Goal: Task Accomplishment & Management: Manage account settings

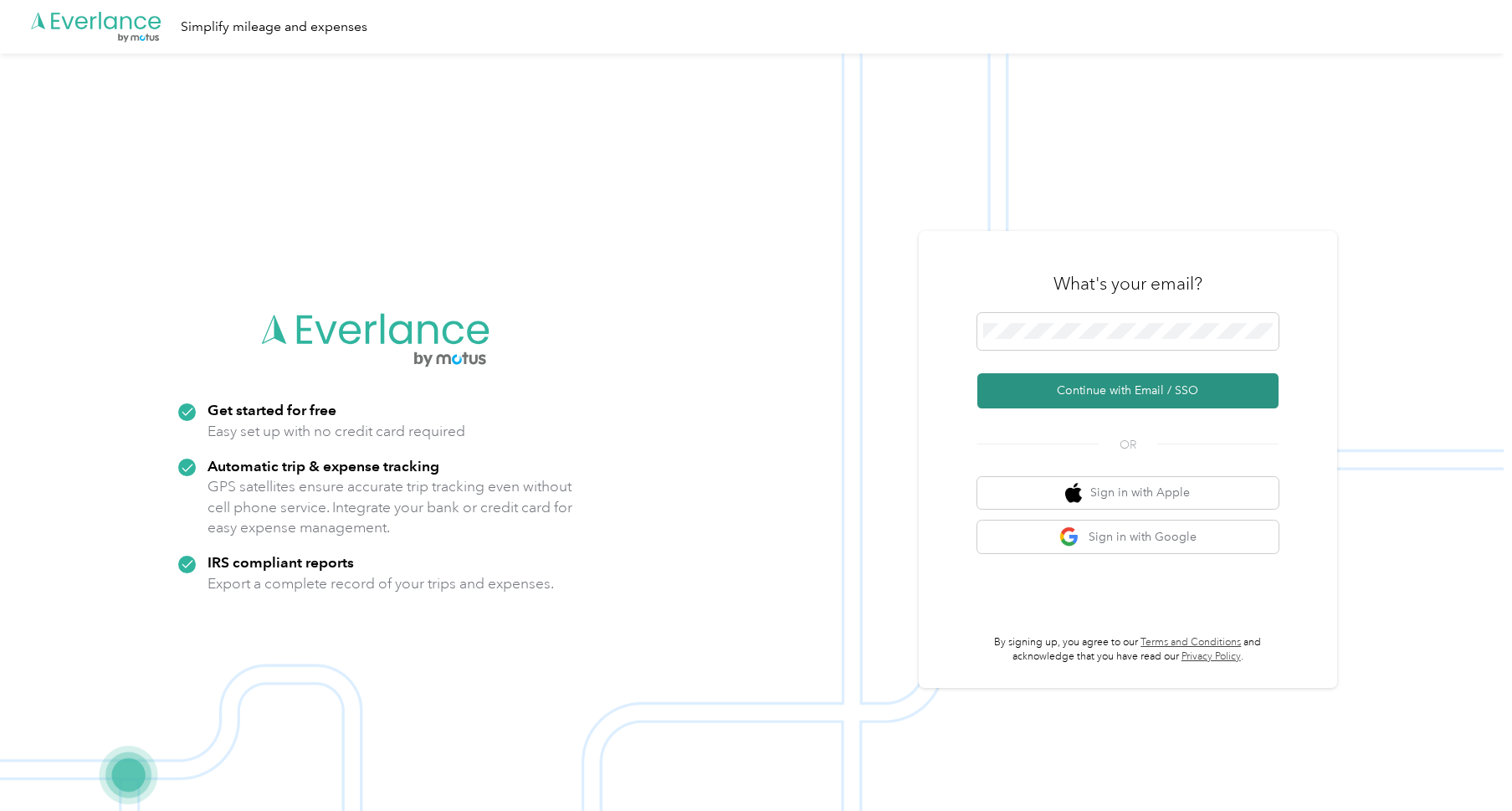
click at [1136, 376] on button "Continue with Email / SSO" at bounding box center [1128, 391] width 301 height 36
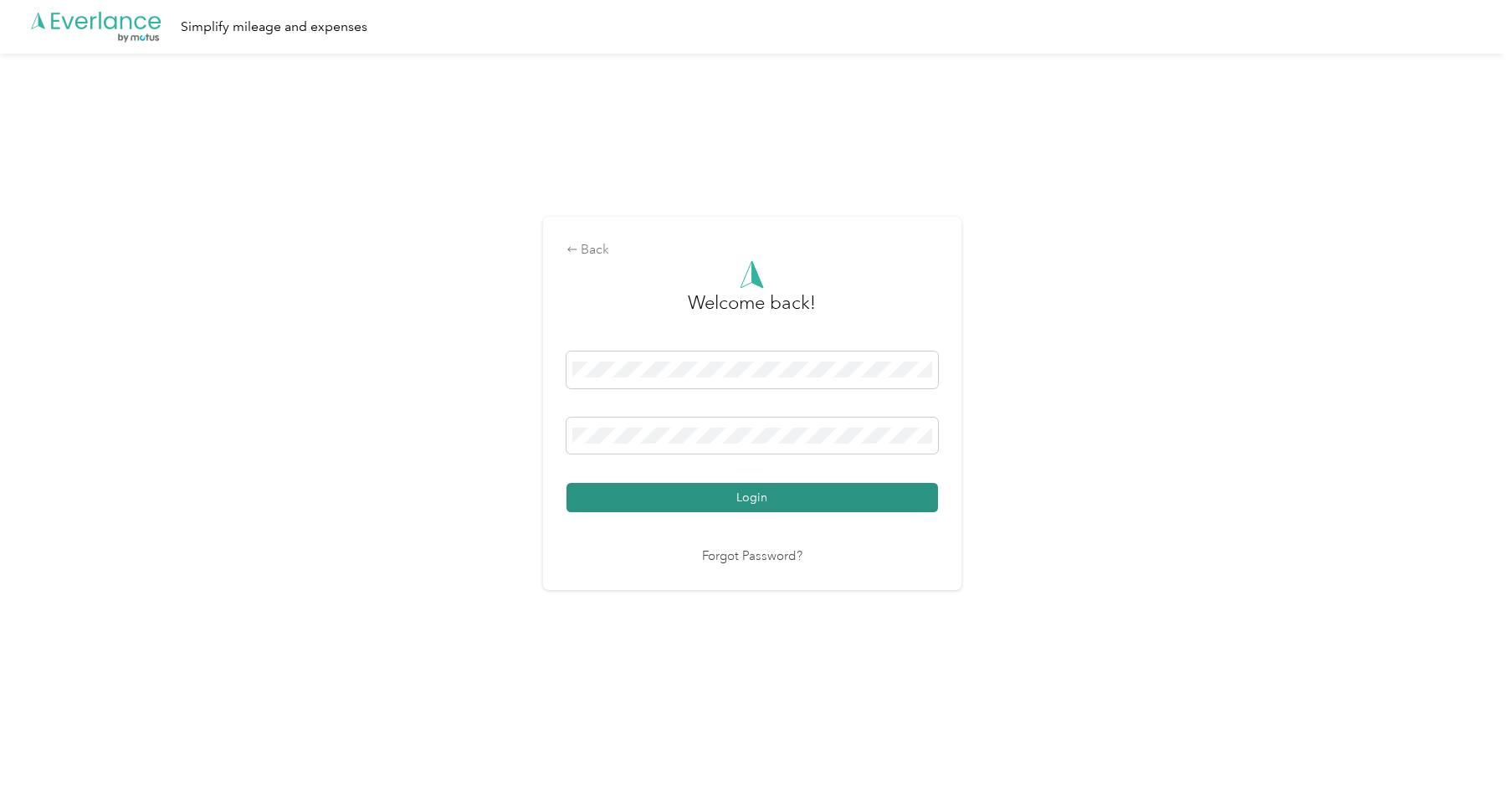
click at [637, 491] on button "Login" at bounding box center [753, 498] width 371 height 30
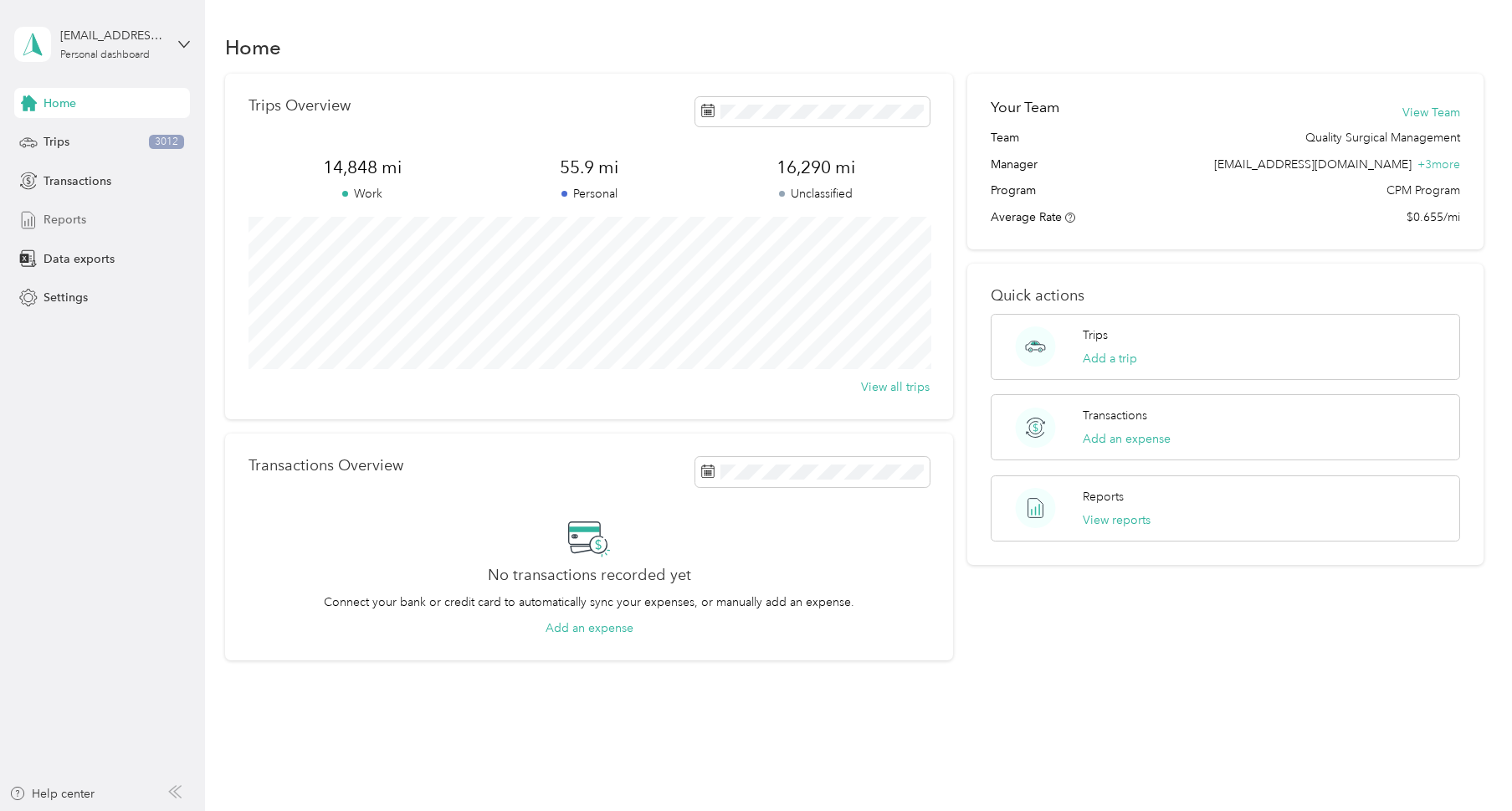
click at [80, 211] on span "Reports" at bounding box center [64, 219] width 42 height 18
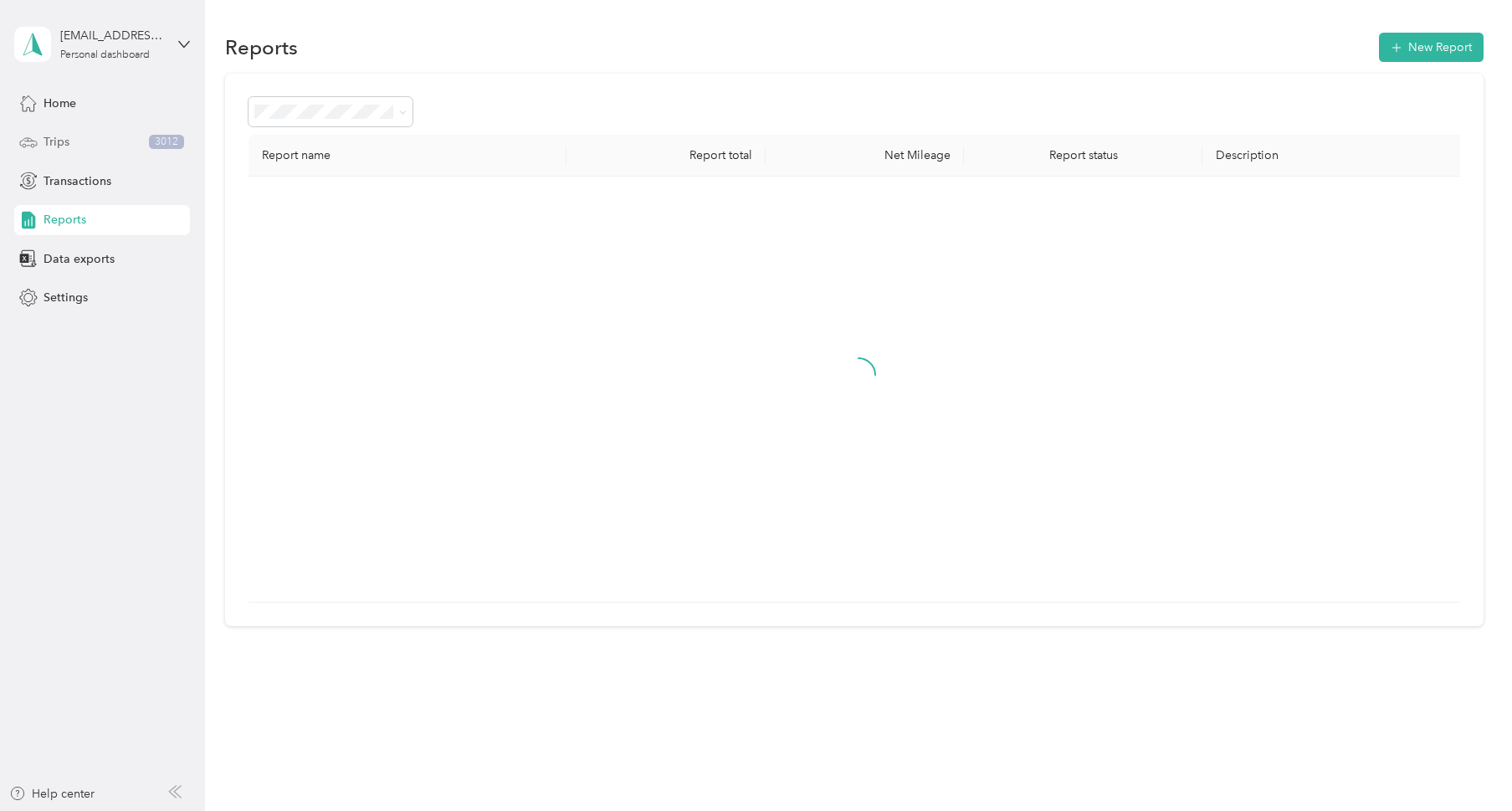
click at [90, 142] on div "Trips 3012" at bounding box center [102, 142] width 176 height 30
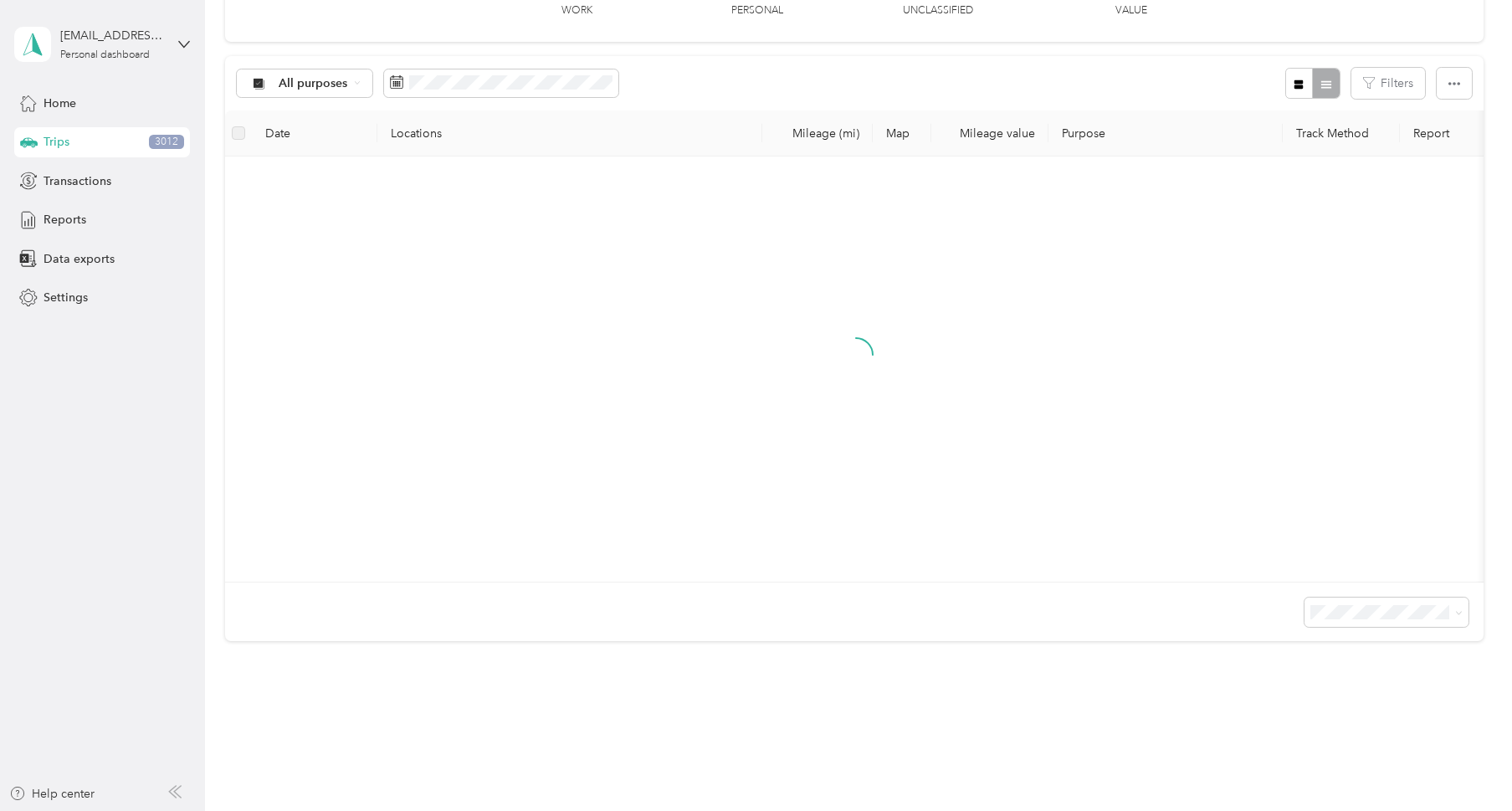
scroll to position [138, 0]
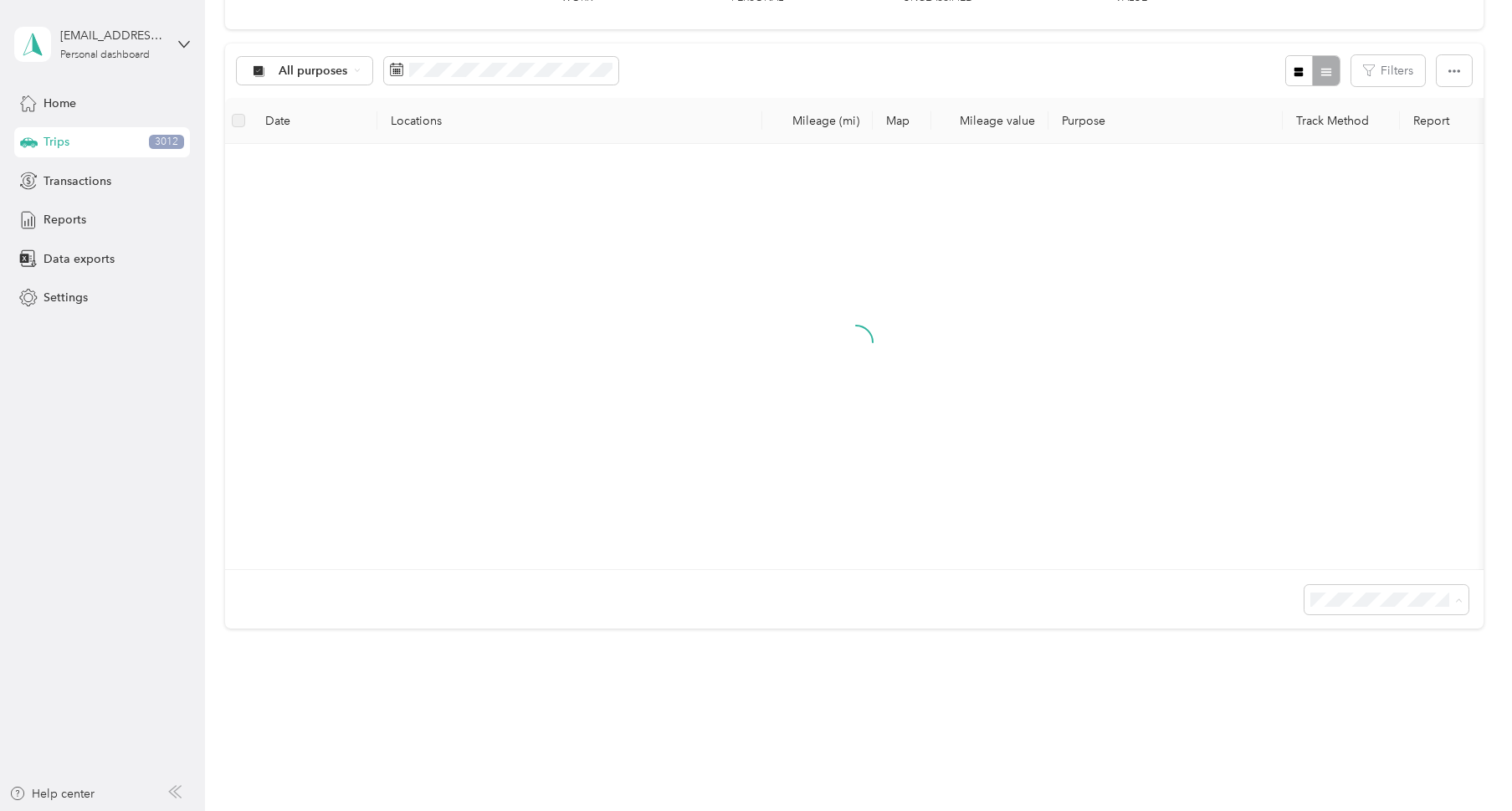
click at [1361, 659] on span "50 per load" at bounding box center [1351, 663] width 62 height 14
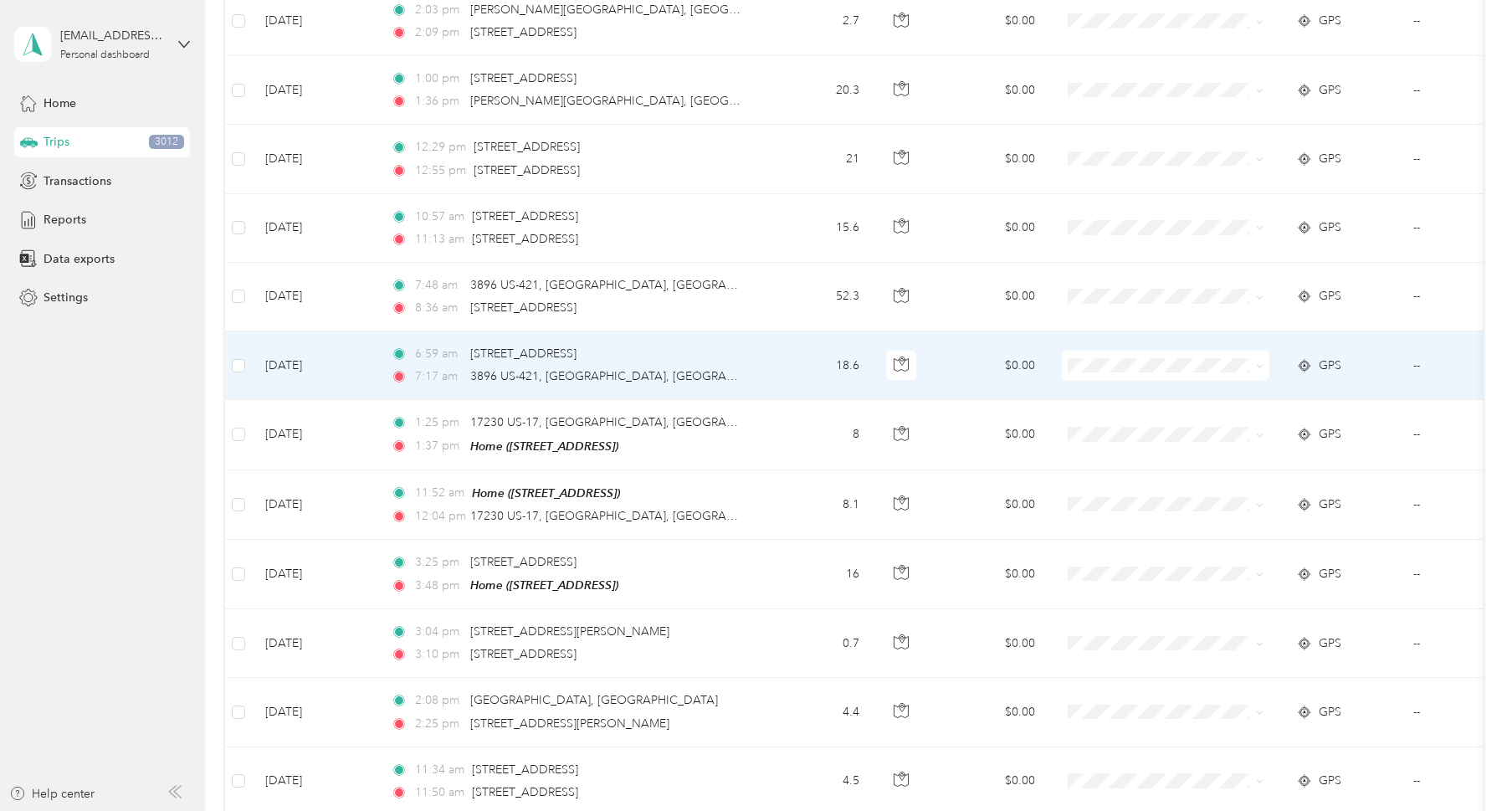
scroll to position [1891, 0]
drag, startPoint x: 1122, startPoint y: 386, endPoint x: 1108, endPoint y: 365, distance: 25.2
click at [1117, 384] on span "Business" at bounding box center [1180, 384] width 155 height 18
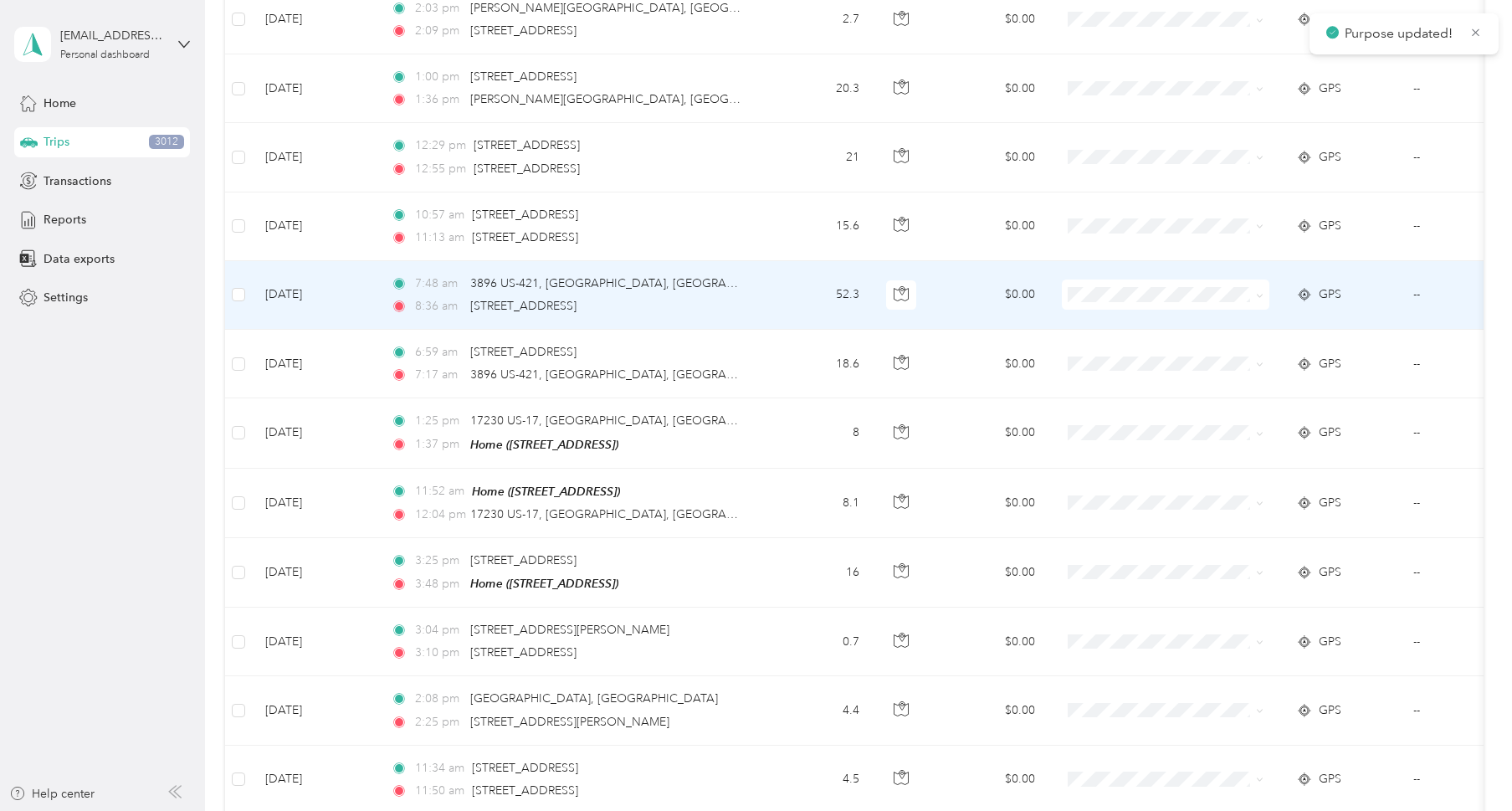
drag, startPoint x: 1115, startPoint y: 309, endPoint x: 1098, endPoint y: 271, distance: 41.6
click at [1114, 309] on span "Business" at bounding box center [1180, 311] width 155 height 18
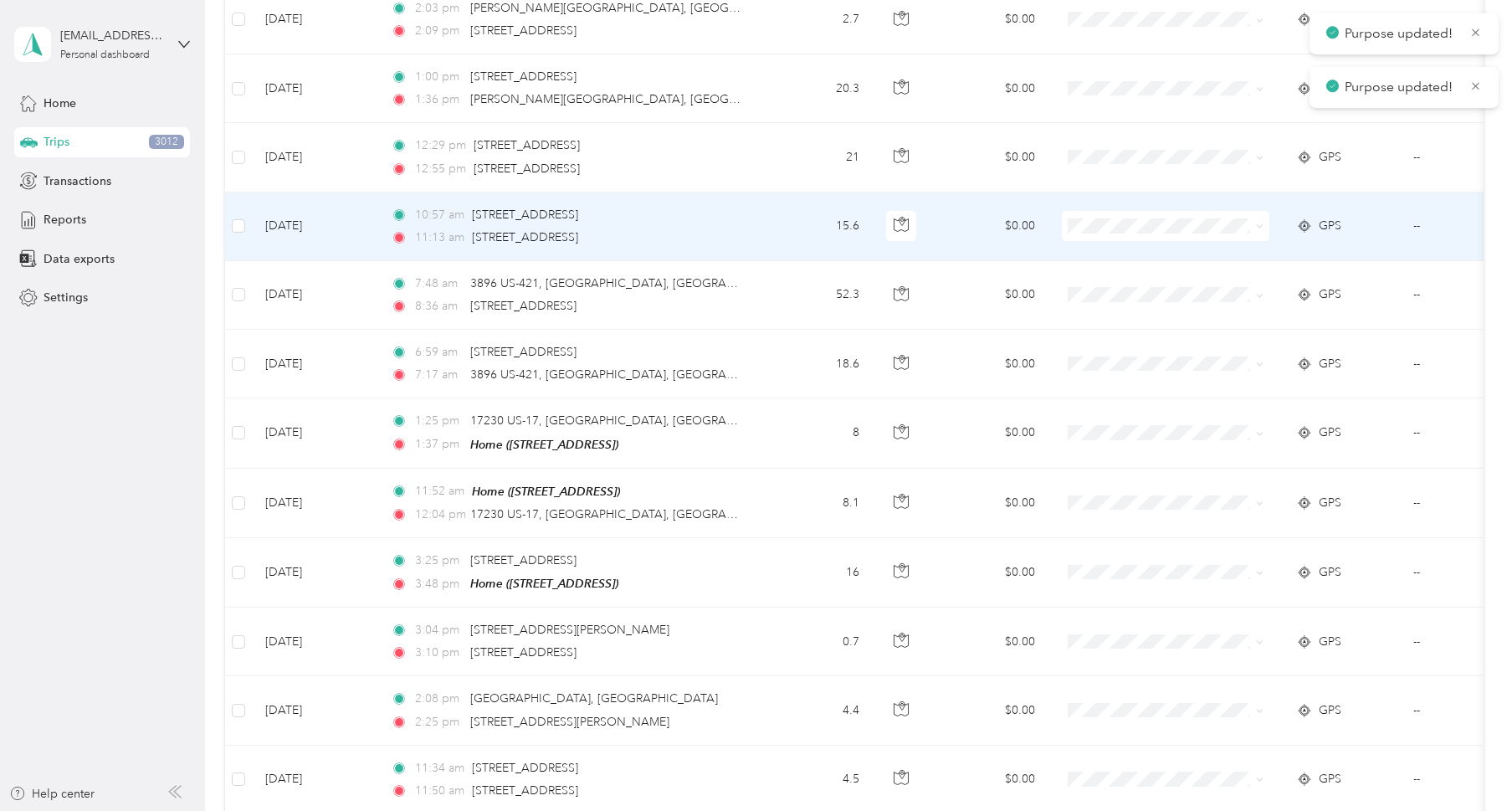
click at [1093, 222] on span at bounding box center [1165, 225] width 207 height 30
click at [1092, 223] on span at bounding box center [1165, 225] width 207 height 30
click at [1094, 248] on span "Business" at bounding box center [1165, 246] width 184 height 18
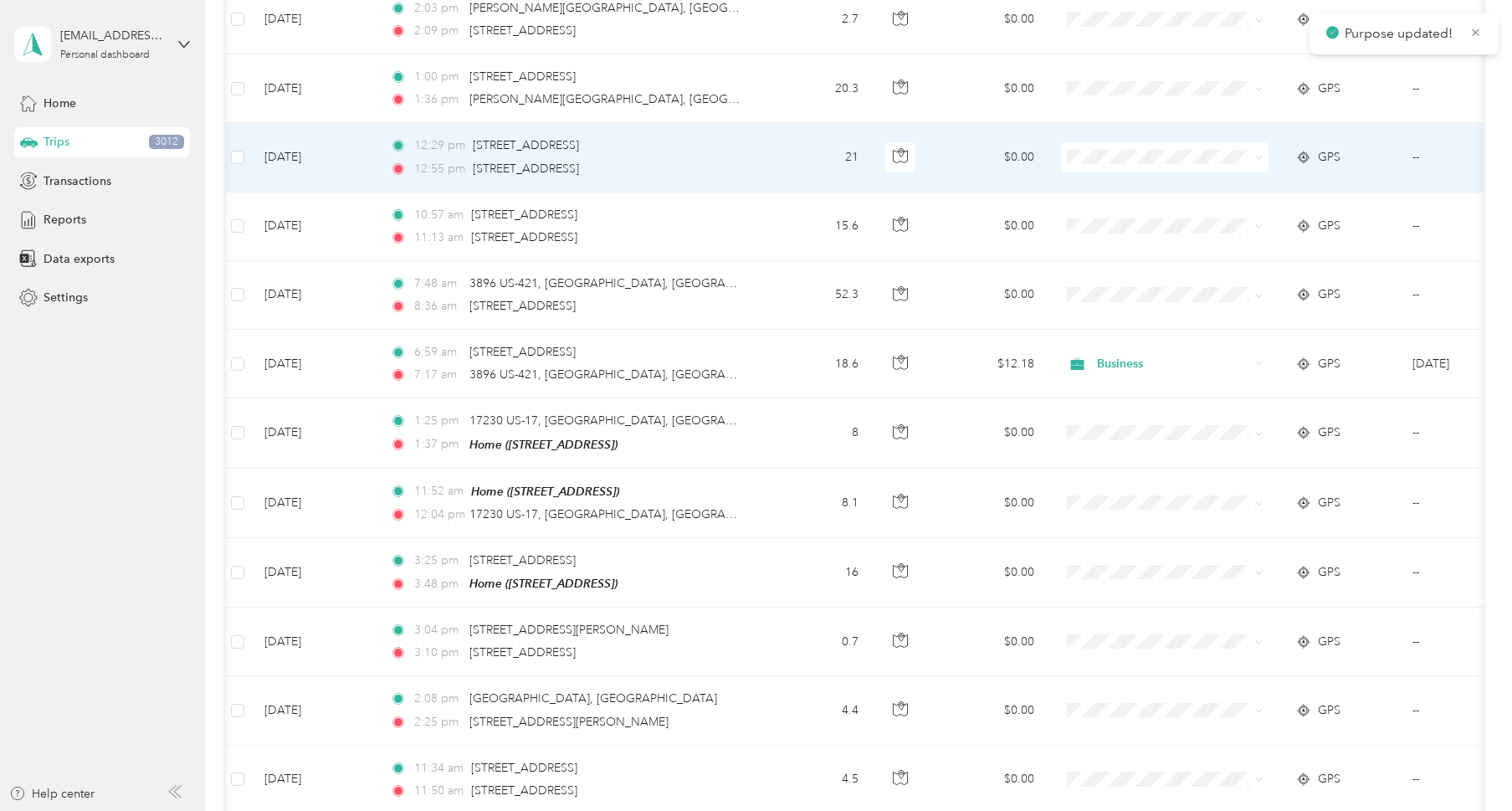
scroll to position [0, 3]
click at [1115, 178] on span "Business" at bounding box center [1178, 176] width 155 height 18
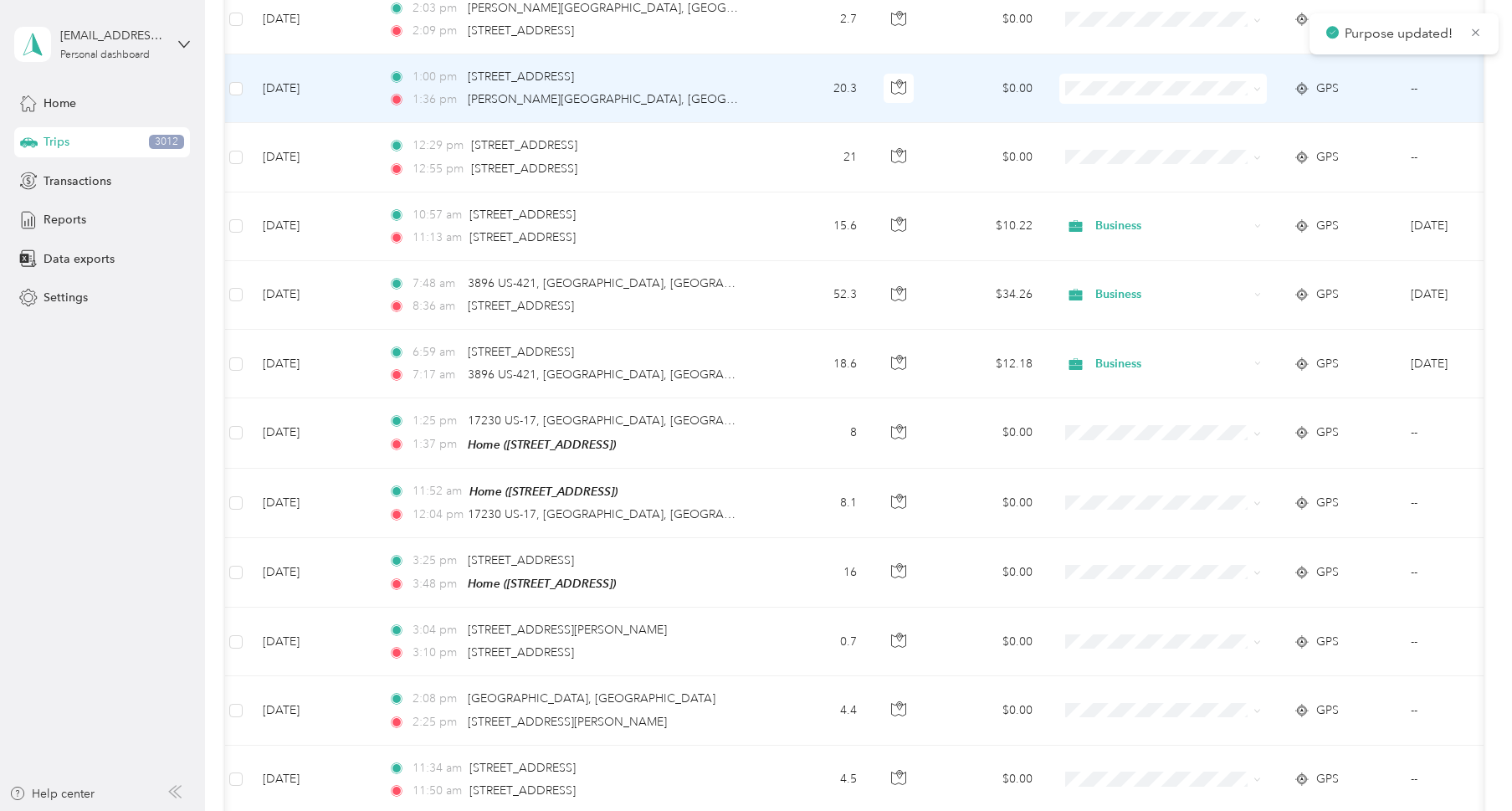
click at [1109, 104] on span "Business" at bounding box center [1178, 108] width 155 height 18
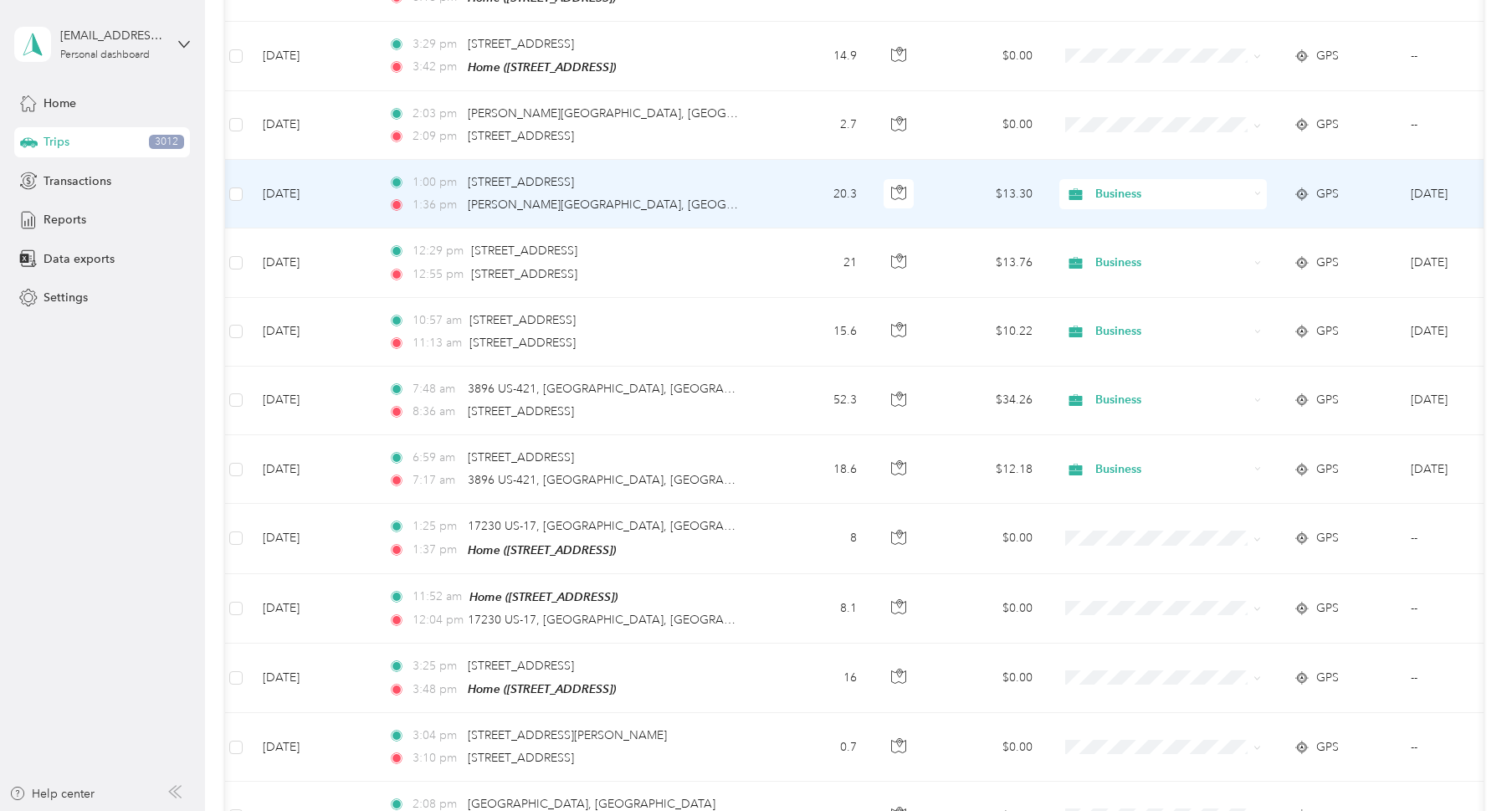
scroll to position [1756, 0]
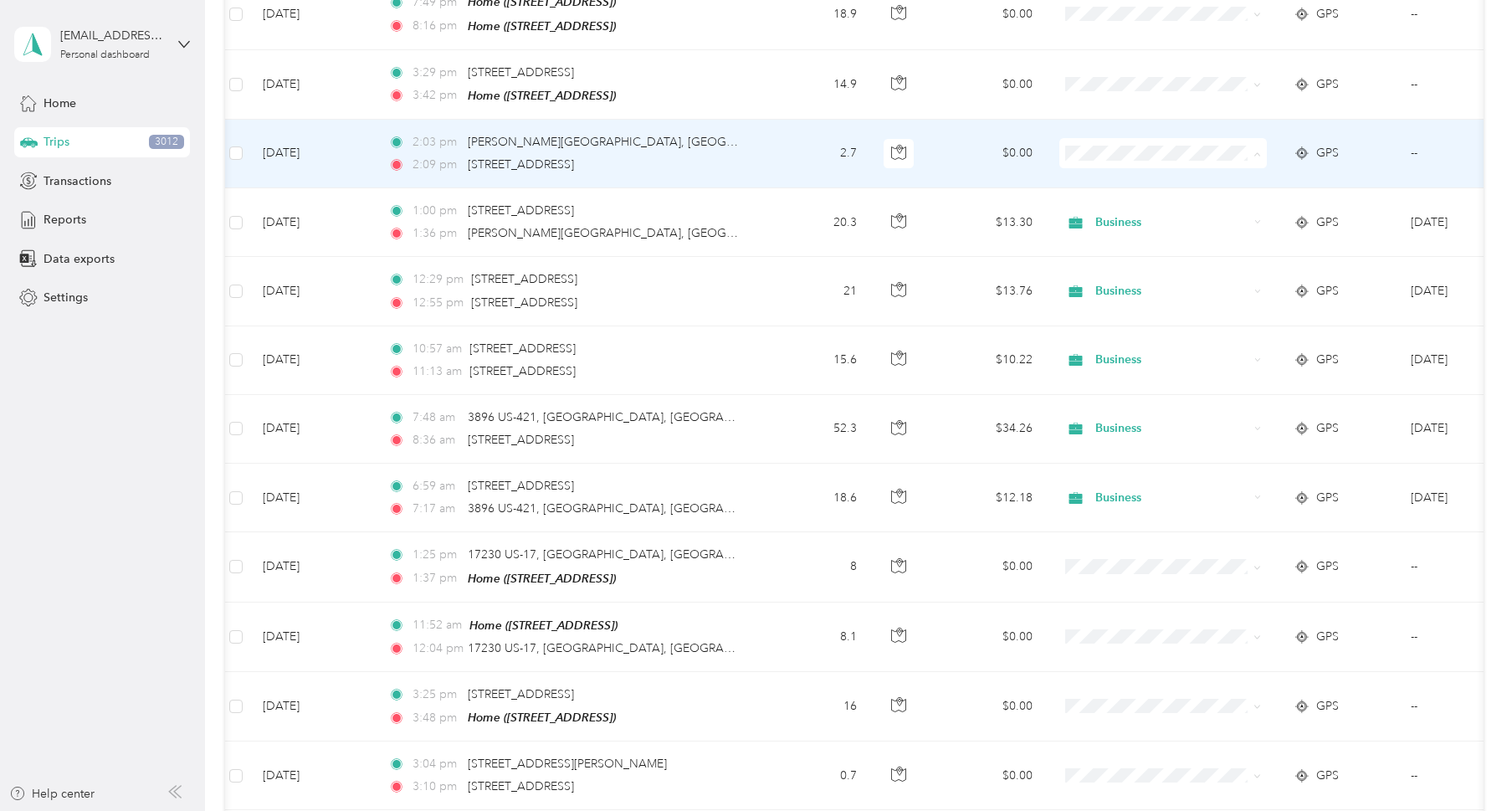
drag, startPoint x: 1107, startPoint y: 170, endPoint x: 1115, endPoint y: 110, distance: 60.5
click at [1106, 169] on span "Business" at bounding box center [1178, 173] width 155 height 18
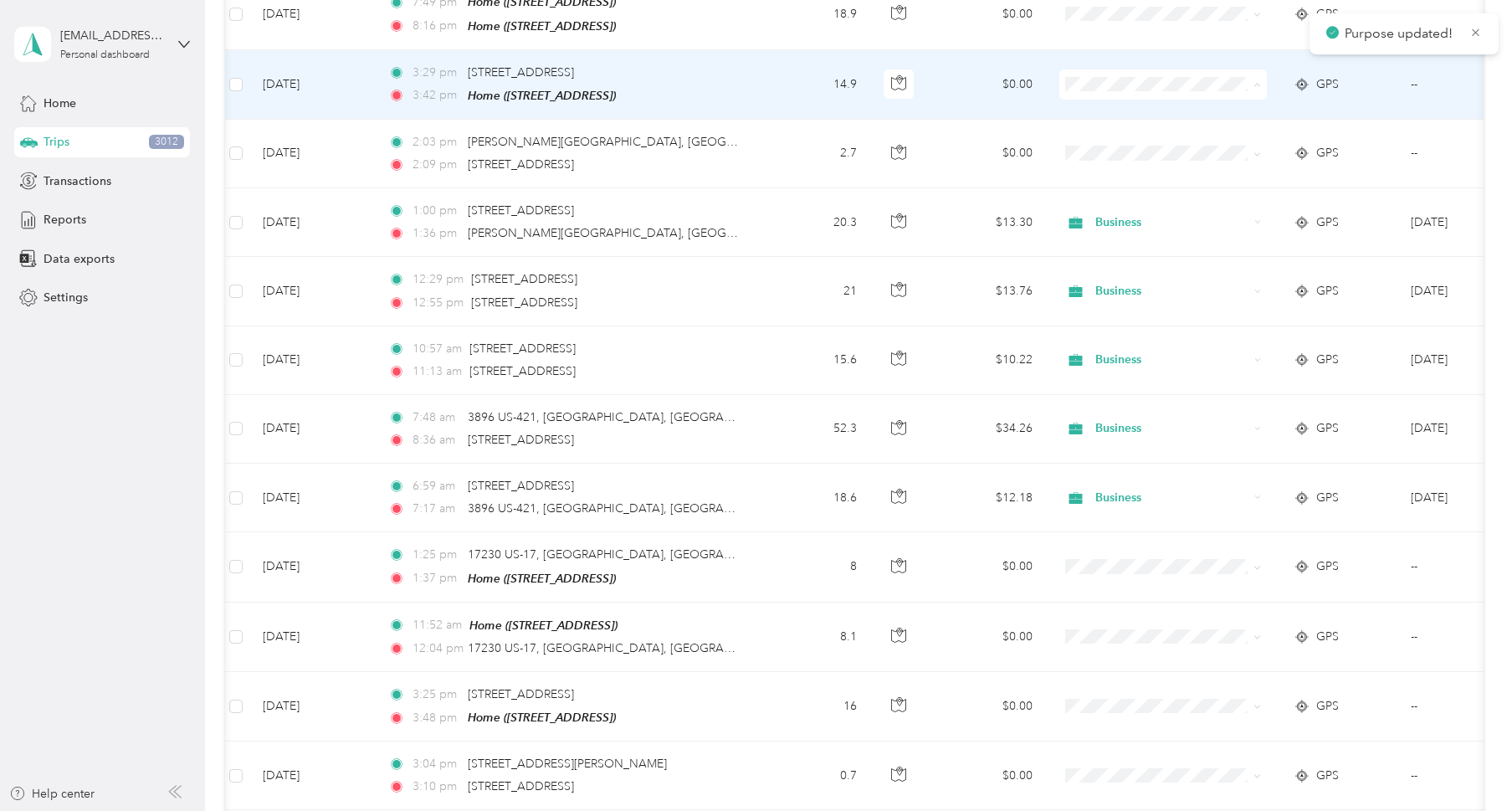
click at [1109, 99] on span "Business" at bounding box center [1178, 105] width 155 height 18
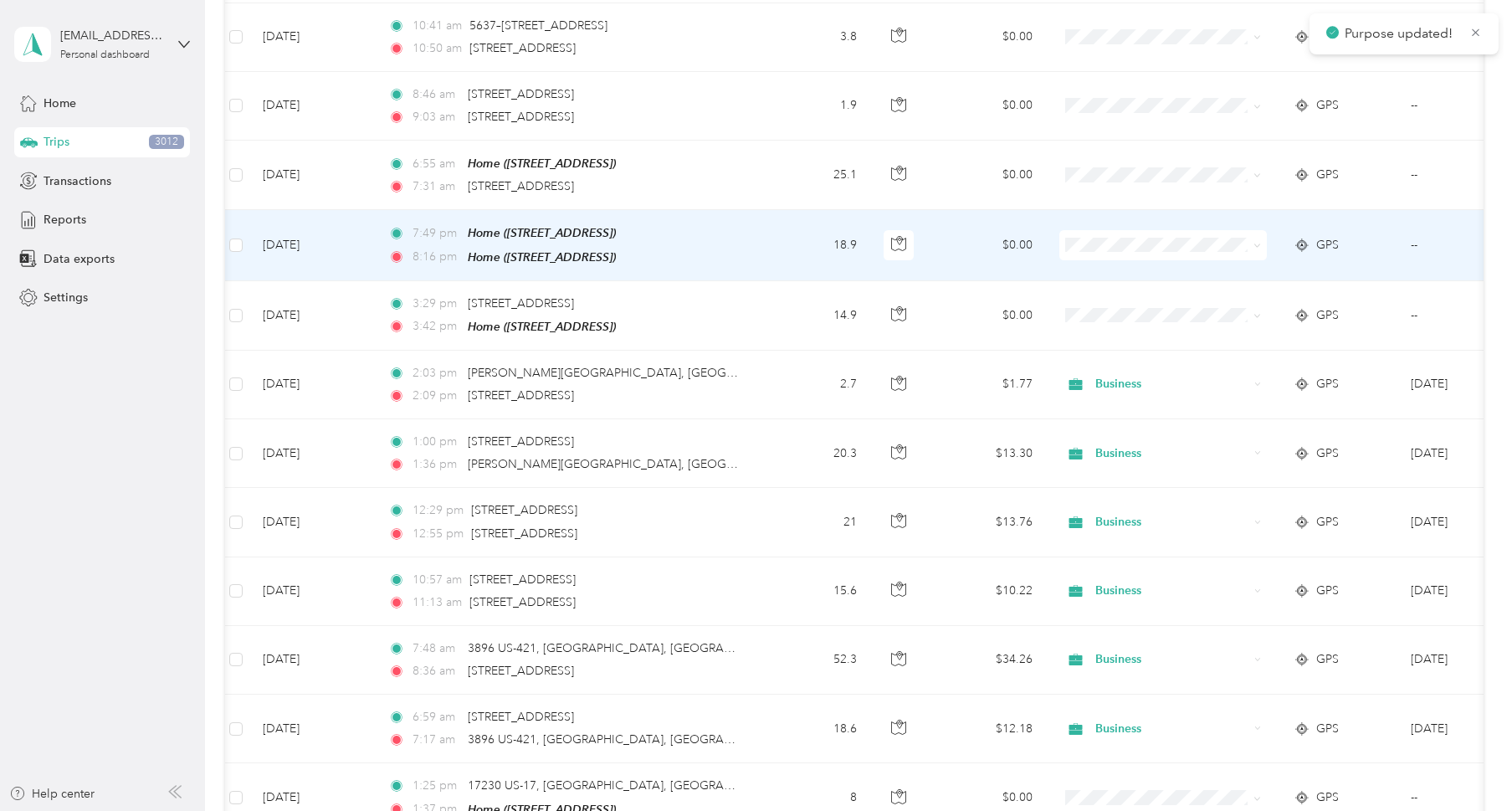
scroll to position [1463, 0]
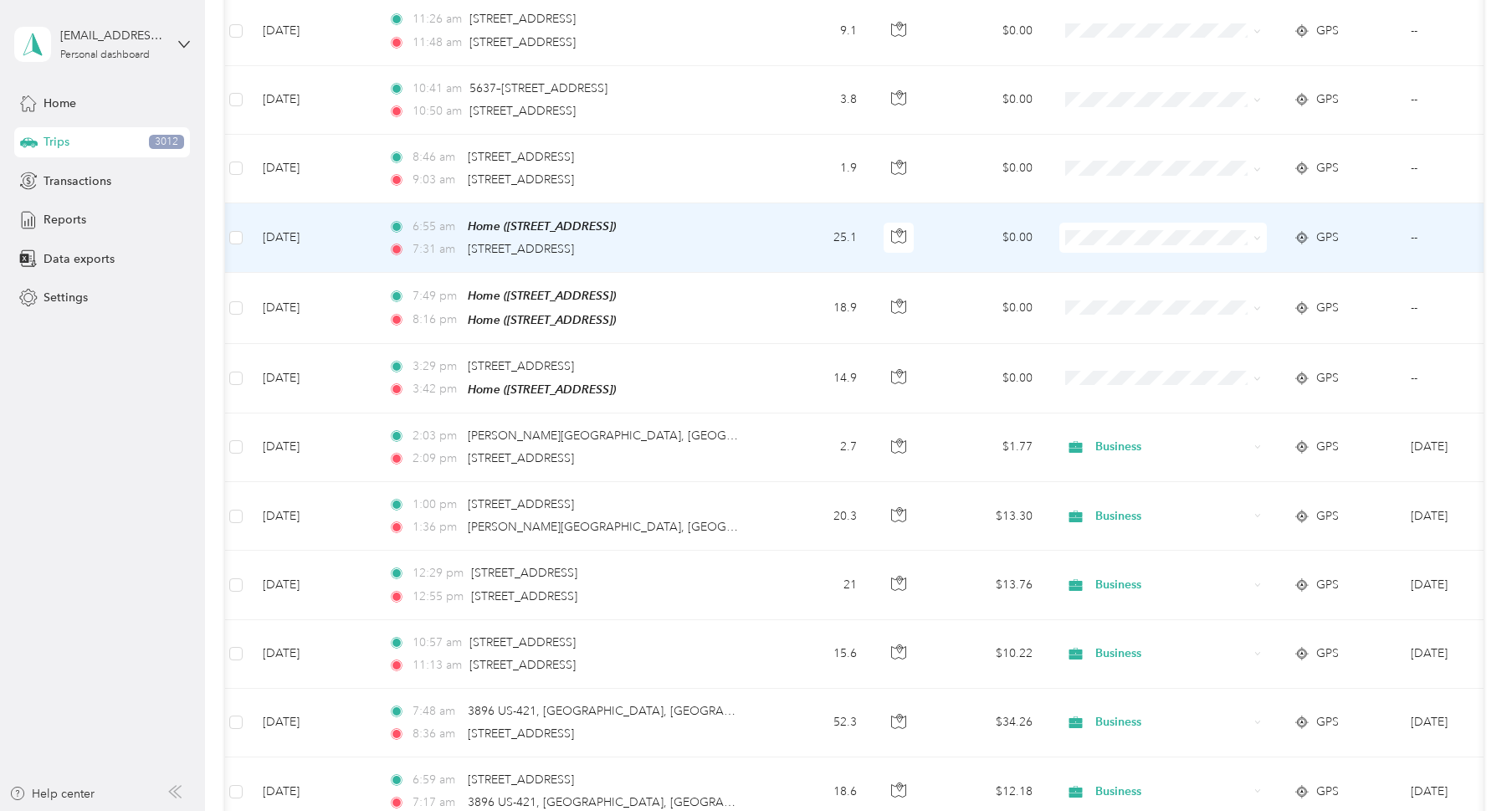
click at [1114, 261] on span "Business" at bounding box center [1178, 260] width 155 height 18
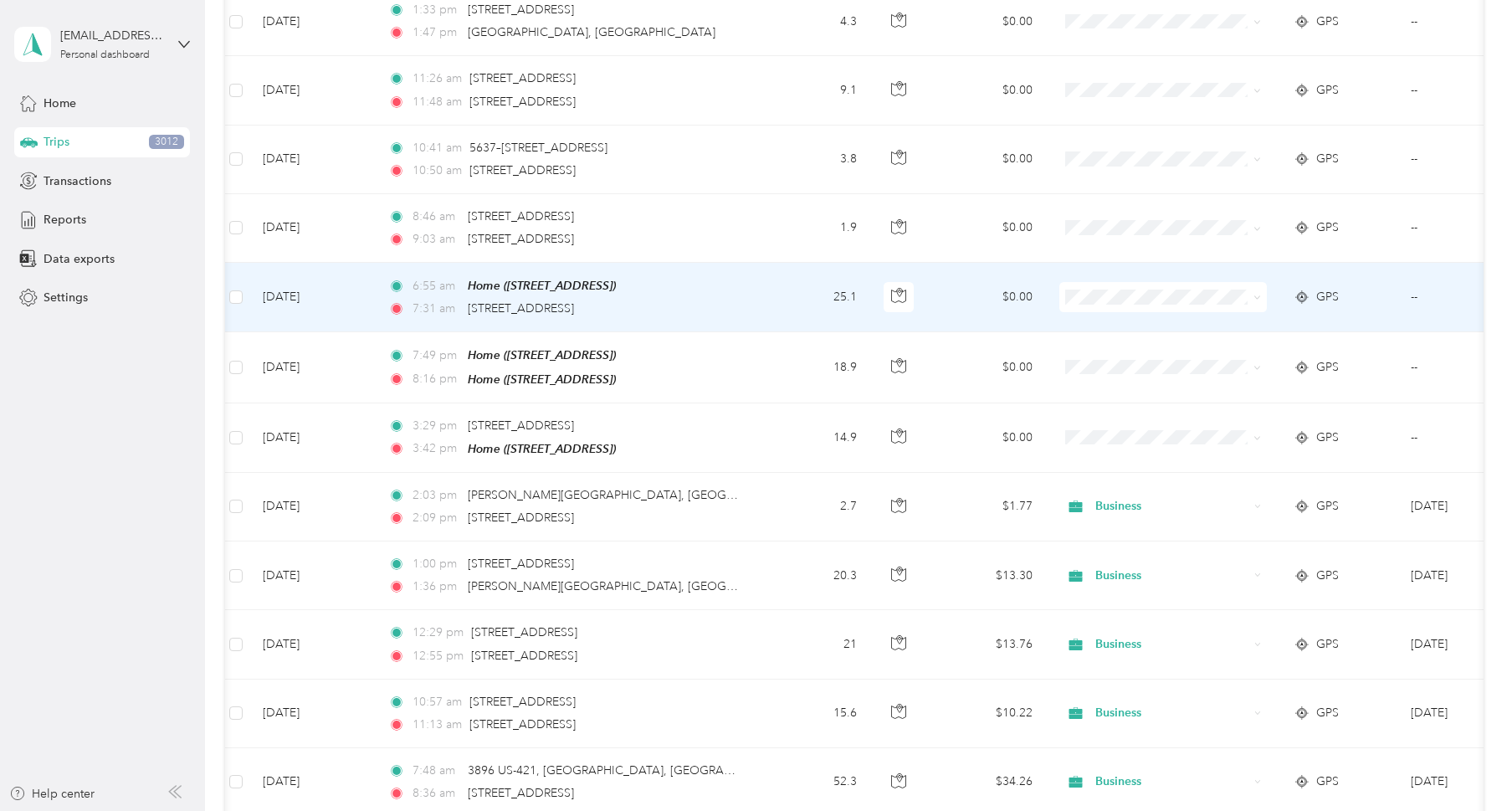
scroll to position [1382, 0]
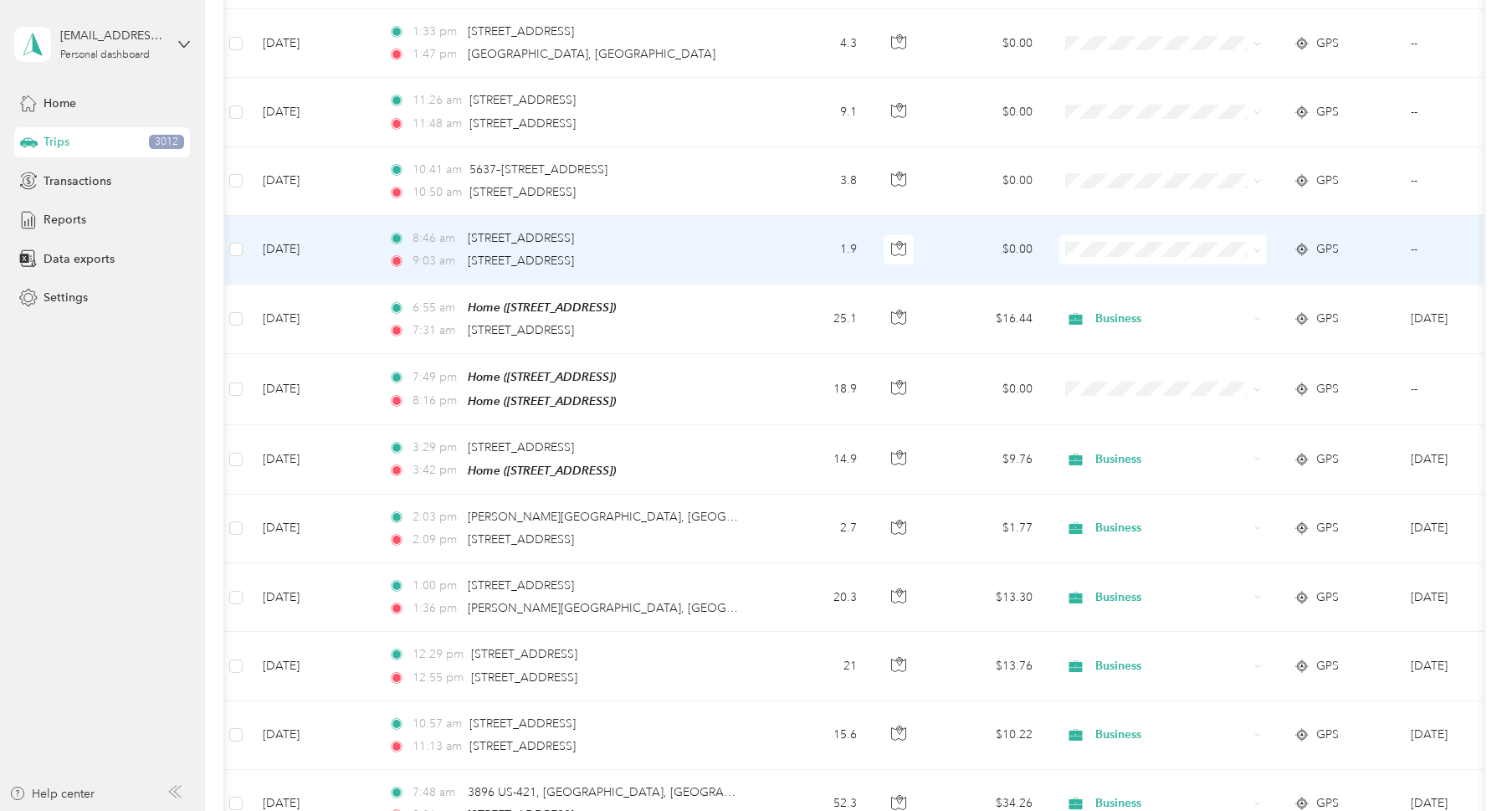
click at [1103, 266] on span "Business" at bounding box center [1178, 270] width 155 height 18
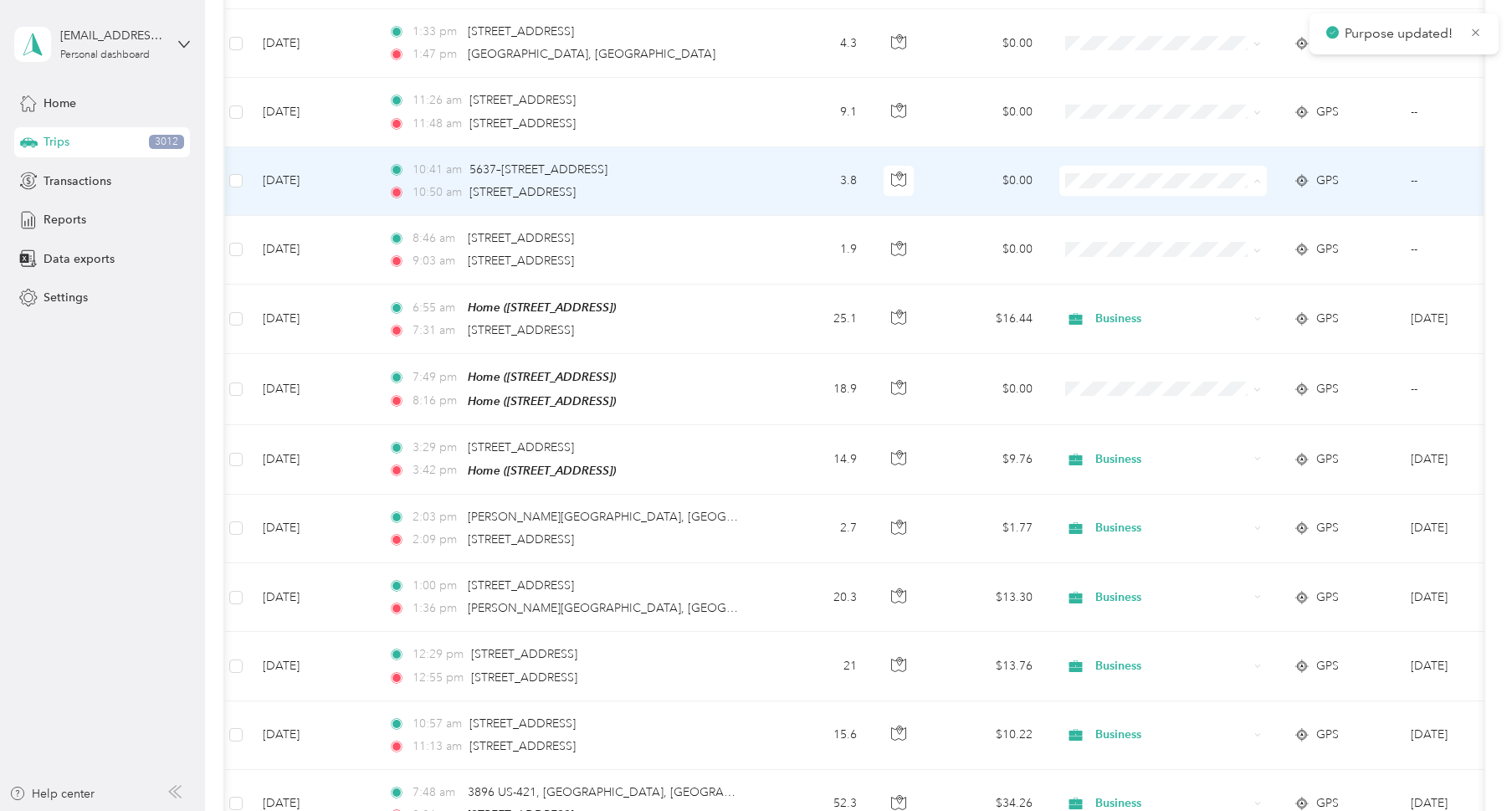
click at [1105, 210] on li "Business" at bounding box center [1163, 204] width 207 height 30
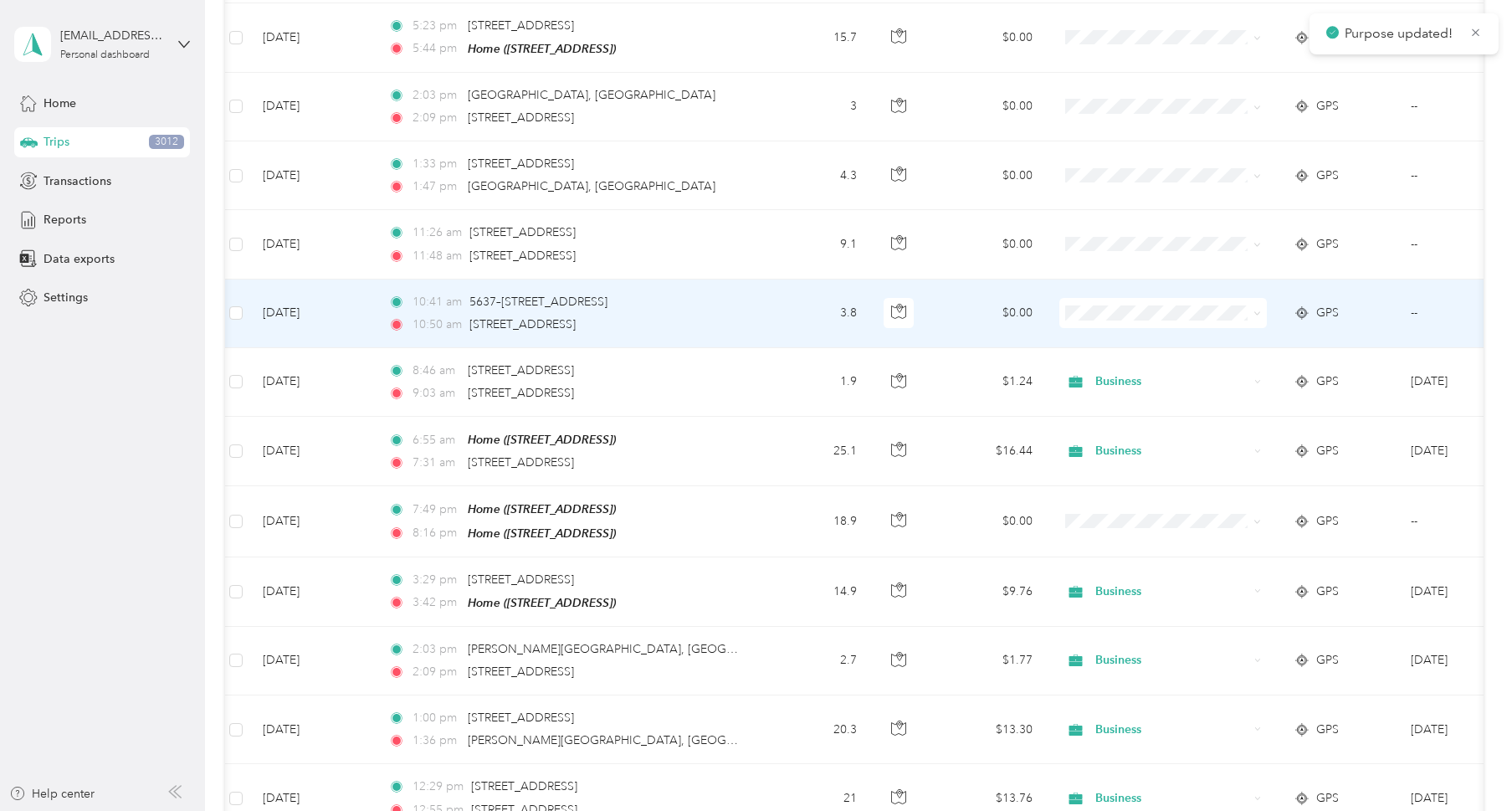
scroll to position [1210, 0]
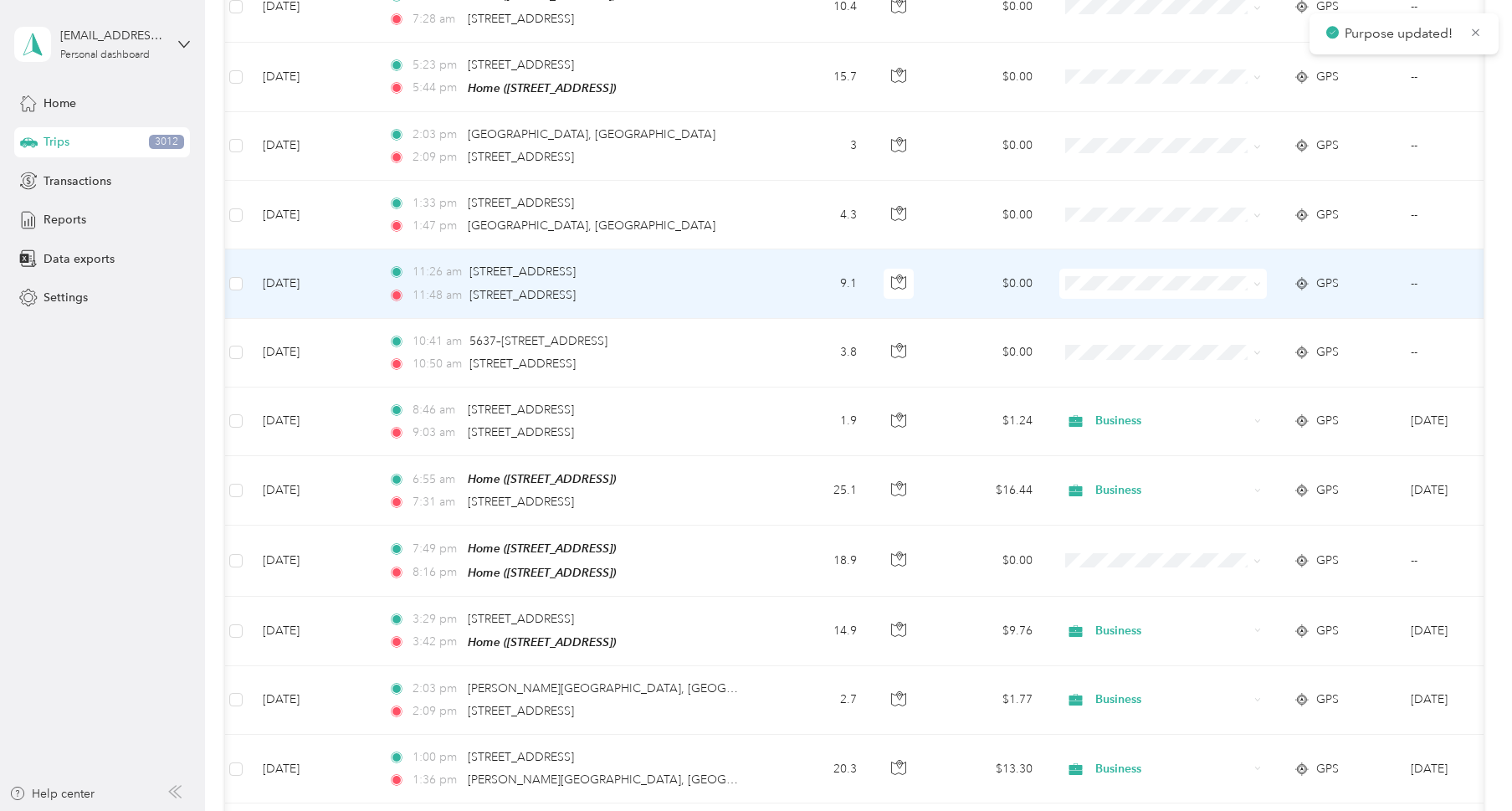
drag, startPoint x: 1119, startPoint y: 306, endPoint x: 1109, endPoint y: 290, distance: 18.9
click at [1119, 306] on span "Business" at bounding box center [1178, 307] width 155 height 18
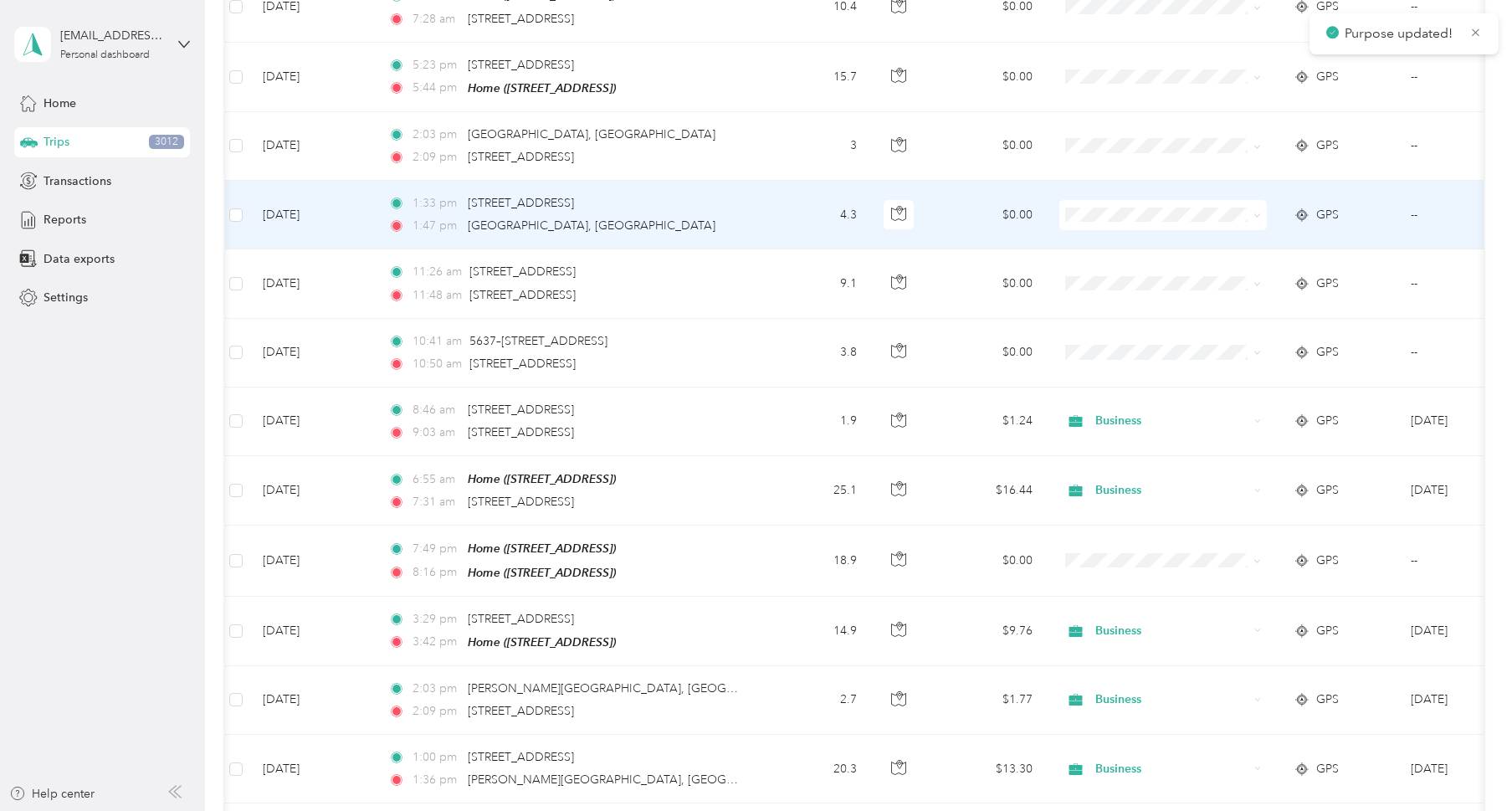
click at [1095, 234] on span "Business" at bounding box center [1162, 235] width 184 height 18
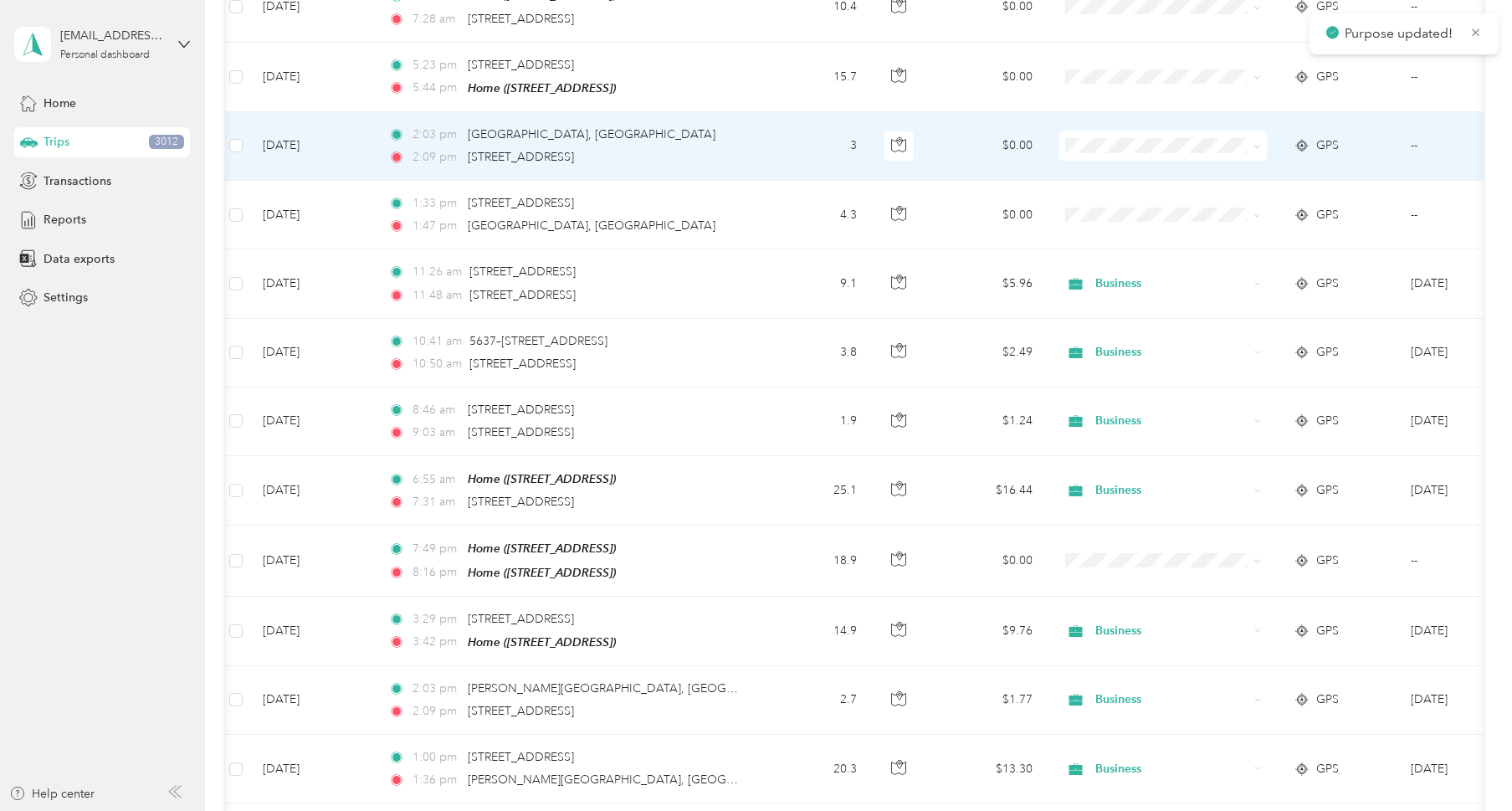
click at [1083, 148] on span at bounding box center [1163, 145] width 207 height 30
click at [1098, 167] on span "Business" at bounding box center [1162, 169] width 184 height 18
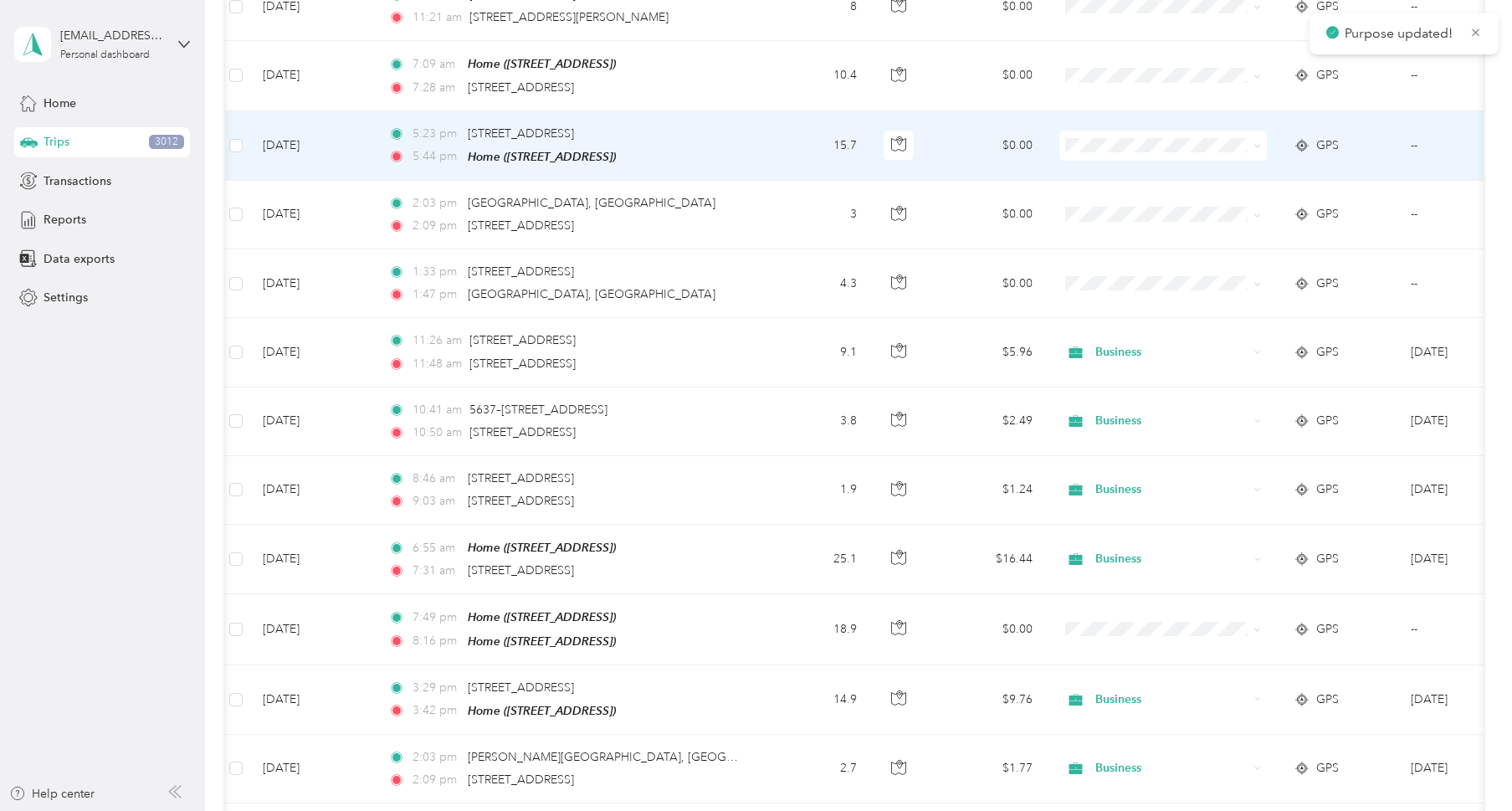
scroll to position [0, 6]
click at [1097, 167] on span "Business" at bounding box center [1159, 169] width 184 height 18
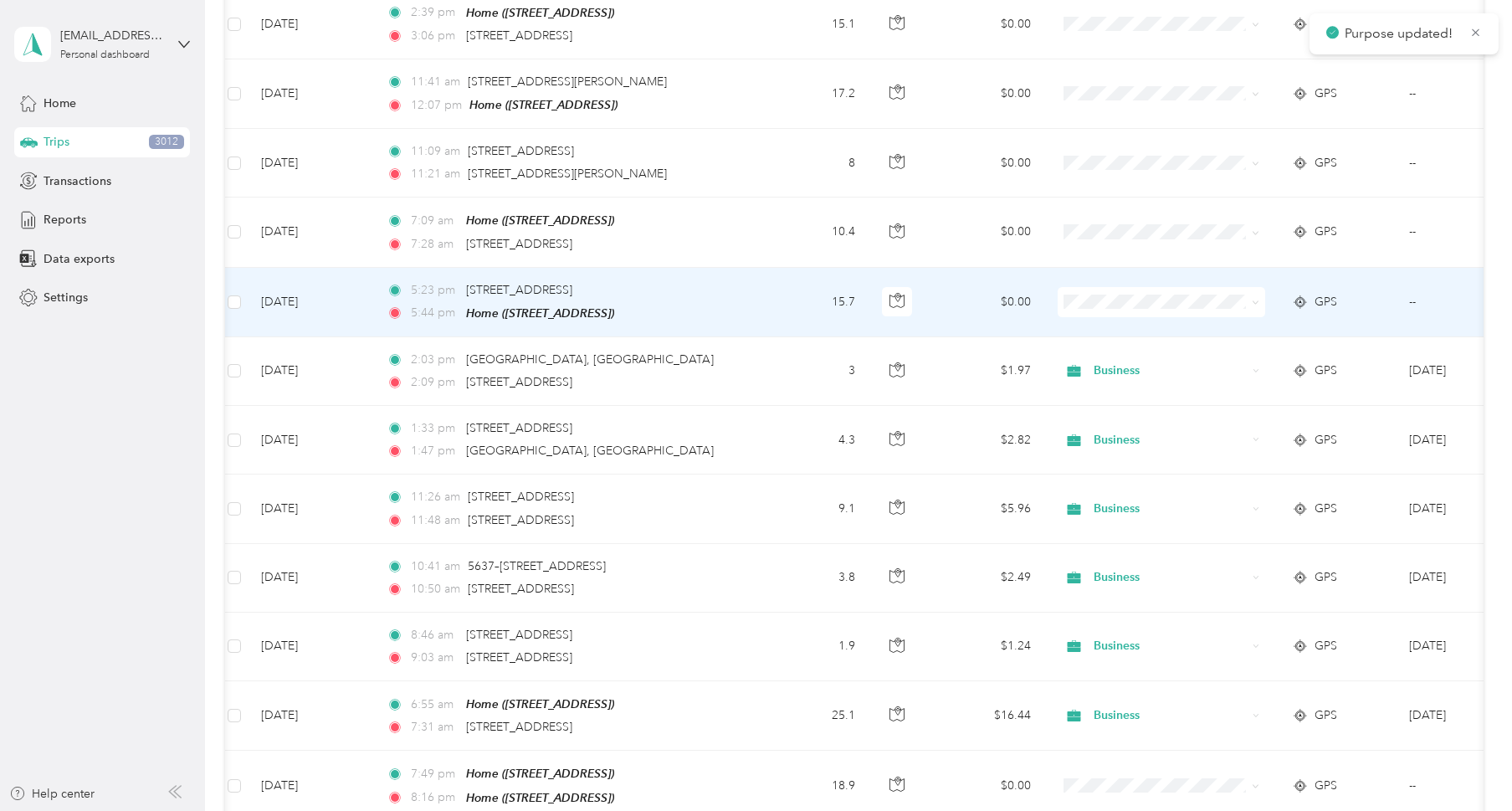
scroll to position [986, 0]
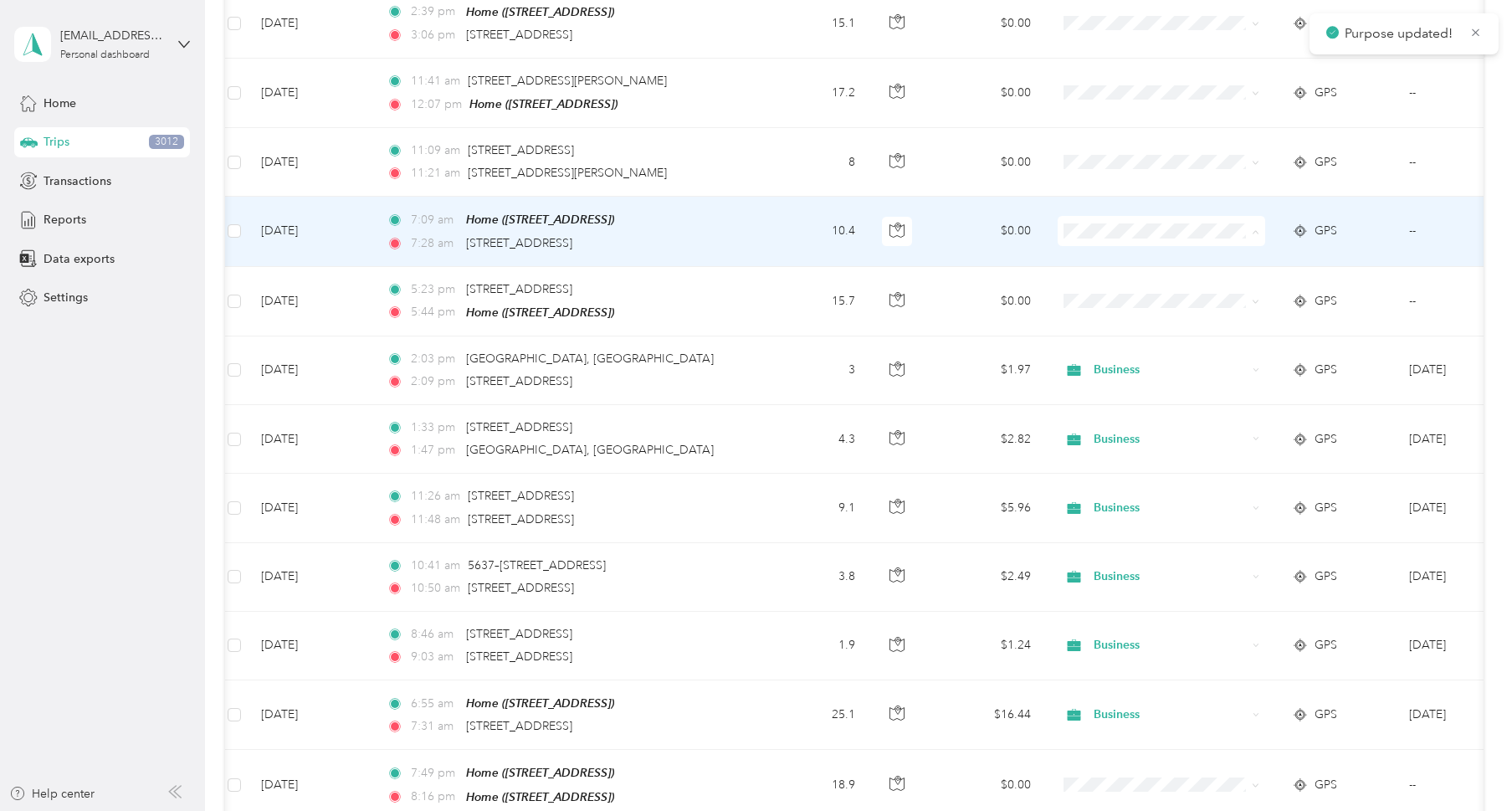
drag, startPoint x: 1100, startPoint y: 255, endPoint x: 1096, endPoint y: 210, distance: 45.2
click at [1100, 255] on span "Business" at bounding box center [1176, 256] width 155 height 18
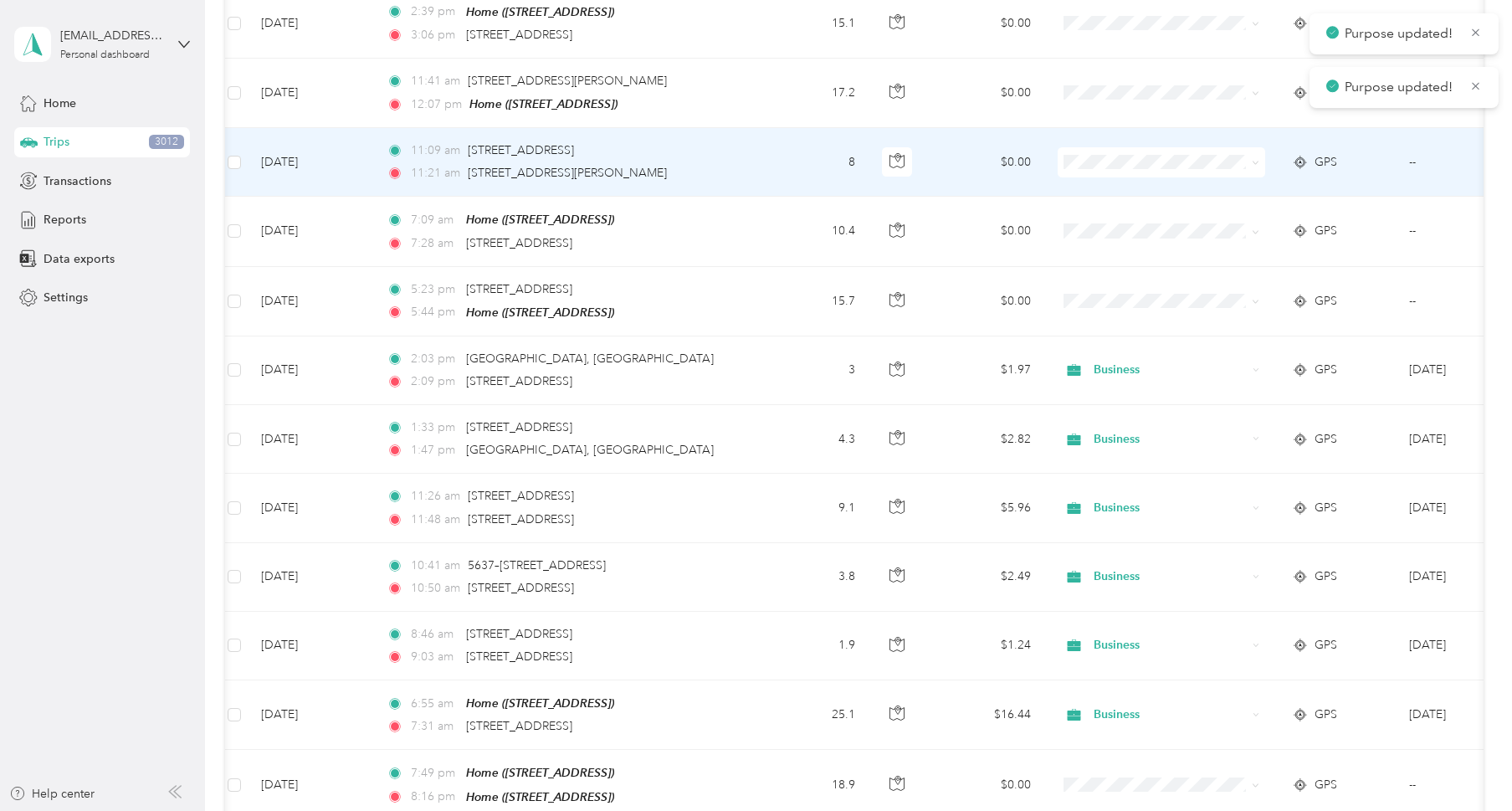
click at [1100, 147] on span at bounding box center [1161, 162] width 207 height 30
drag, startPoint x: 1097, startPoint y: 182, endPoint x: 1098, endPoint y: 173, distance: 9.1
click at [1097, 182] on span "Business" at bounding box center [1161, 184] width 184 height 18
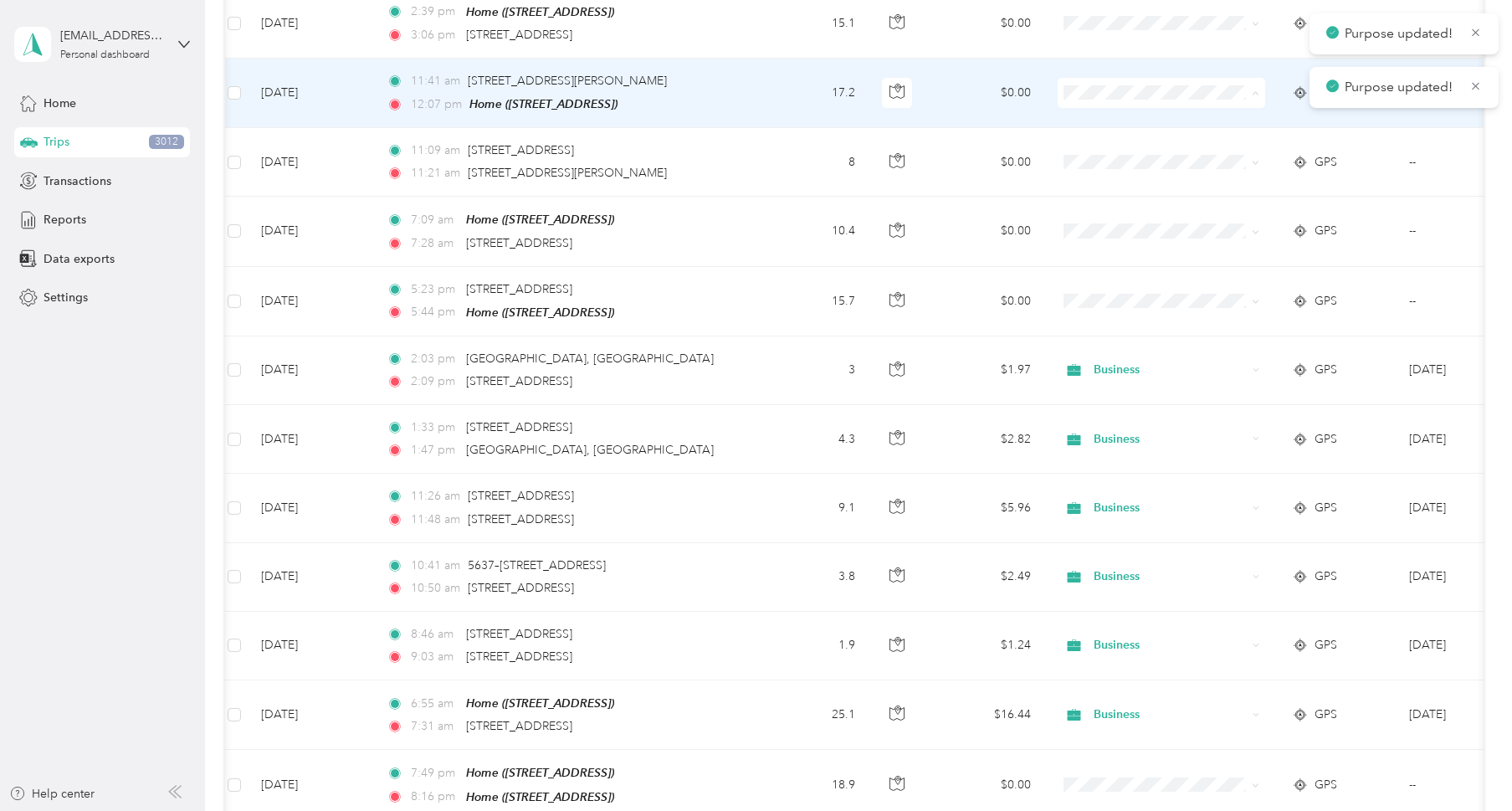
click at [1092, 112] on span "Business" at bounding box center [1161, 118] width 184 height 18
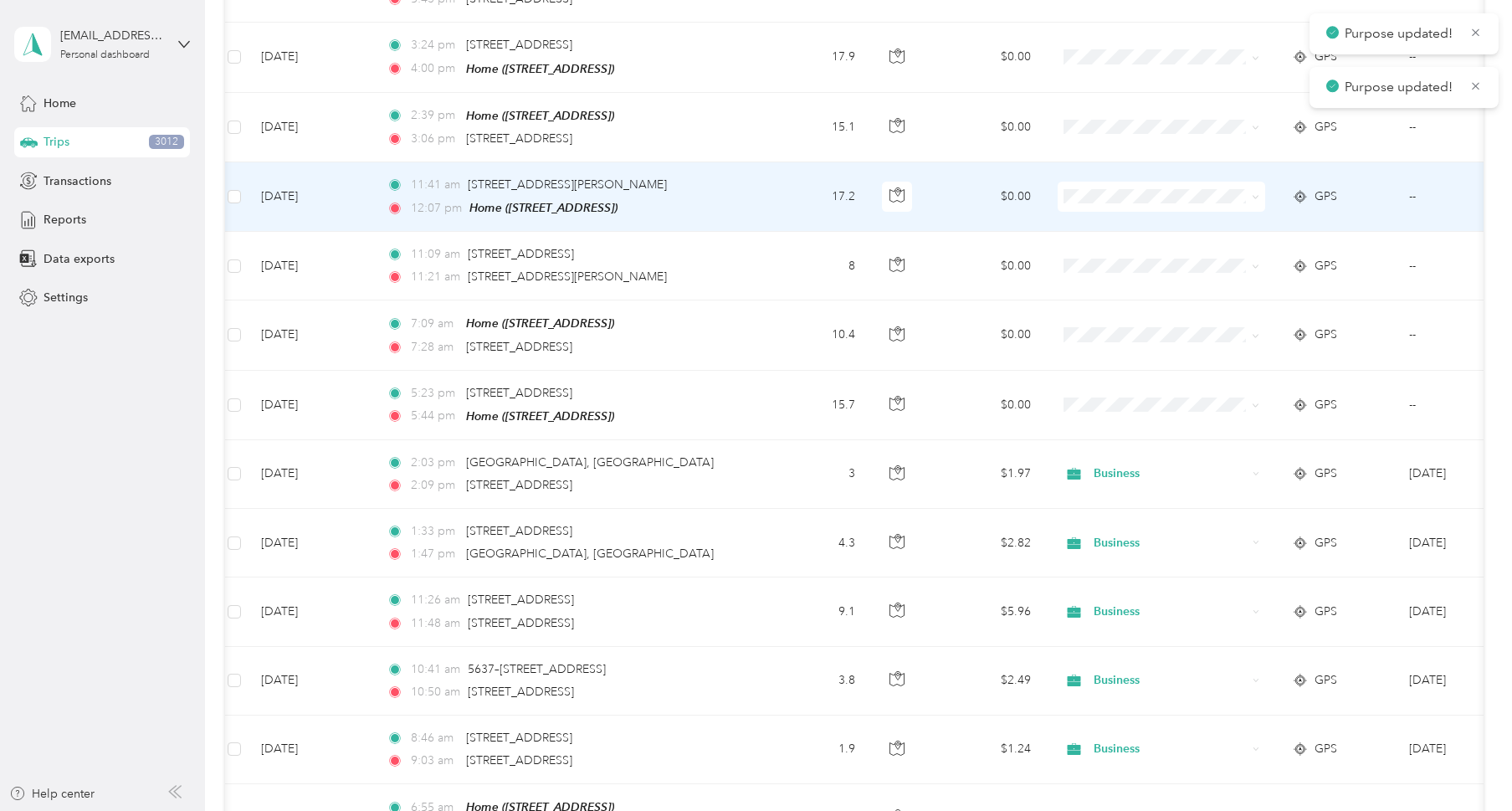
scroll to position [870, 0]
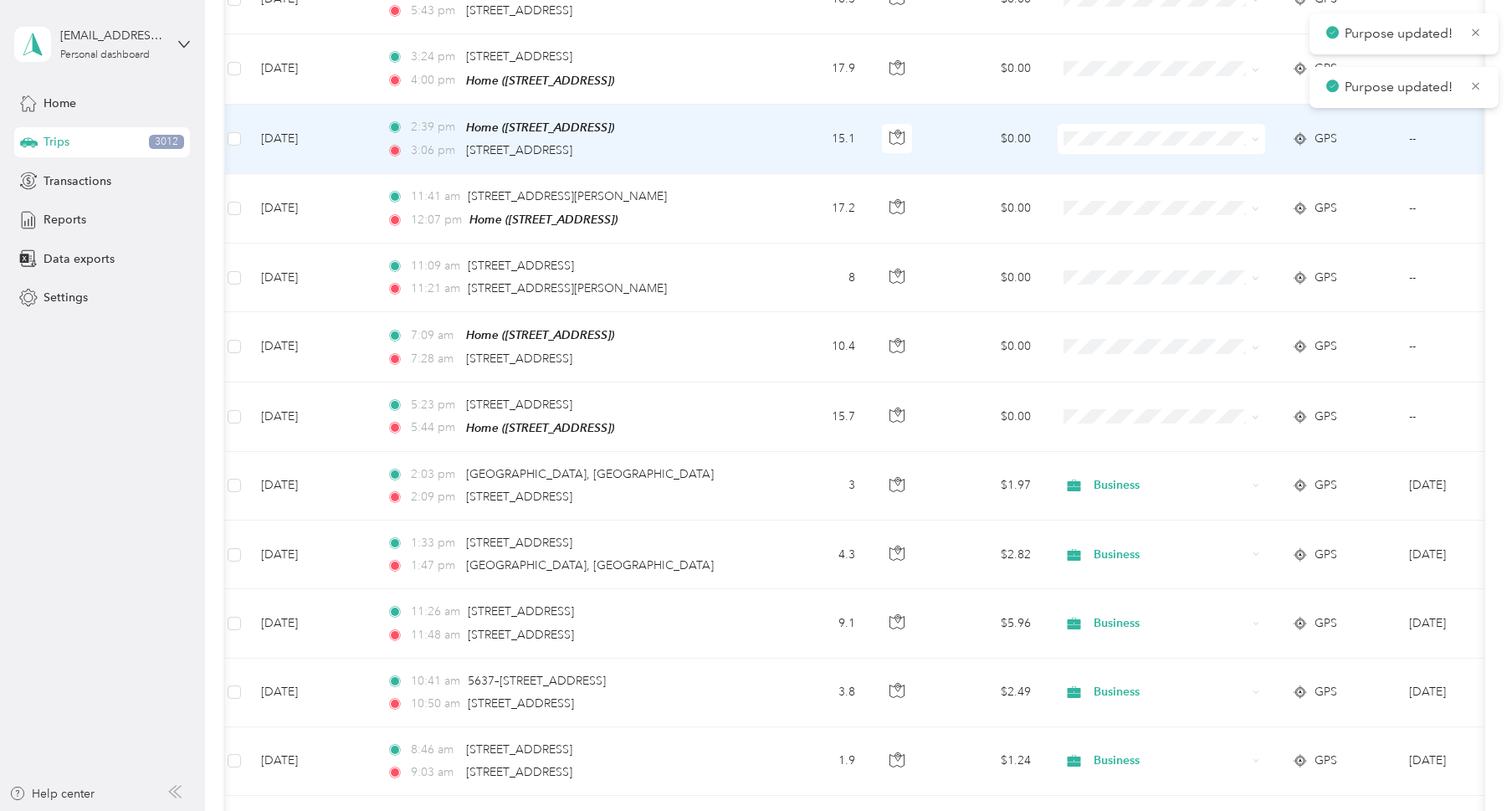
click at [1092, 124] on span at bounding box center [1161, 138] width 207 height 30
click at [1105, 164] on span "Business" at bounding box center [1176, 165] width 155 height 18
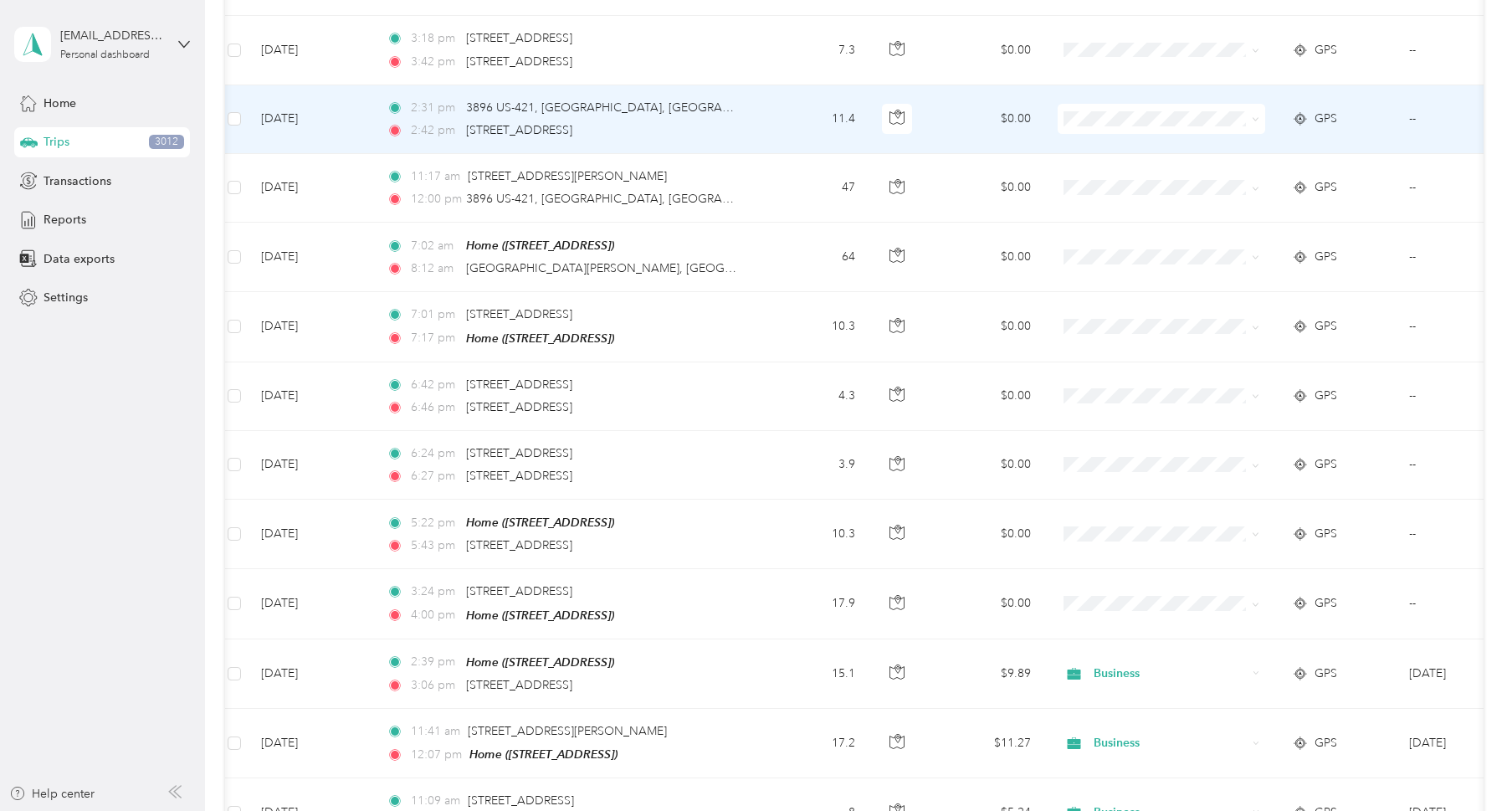
scroll to position [345, 0]
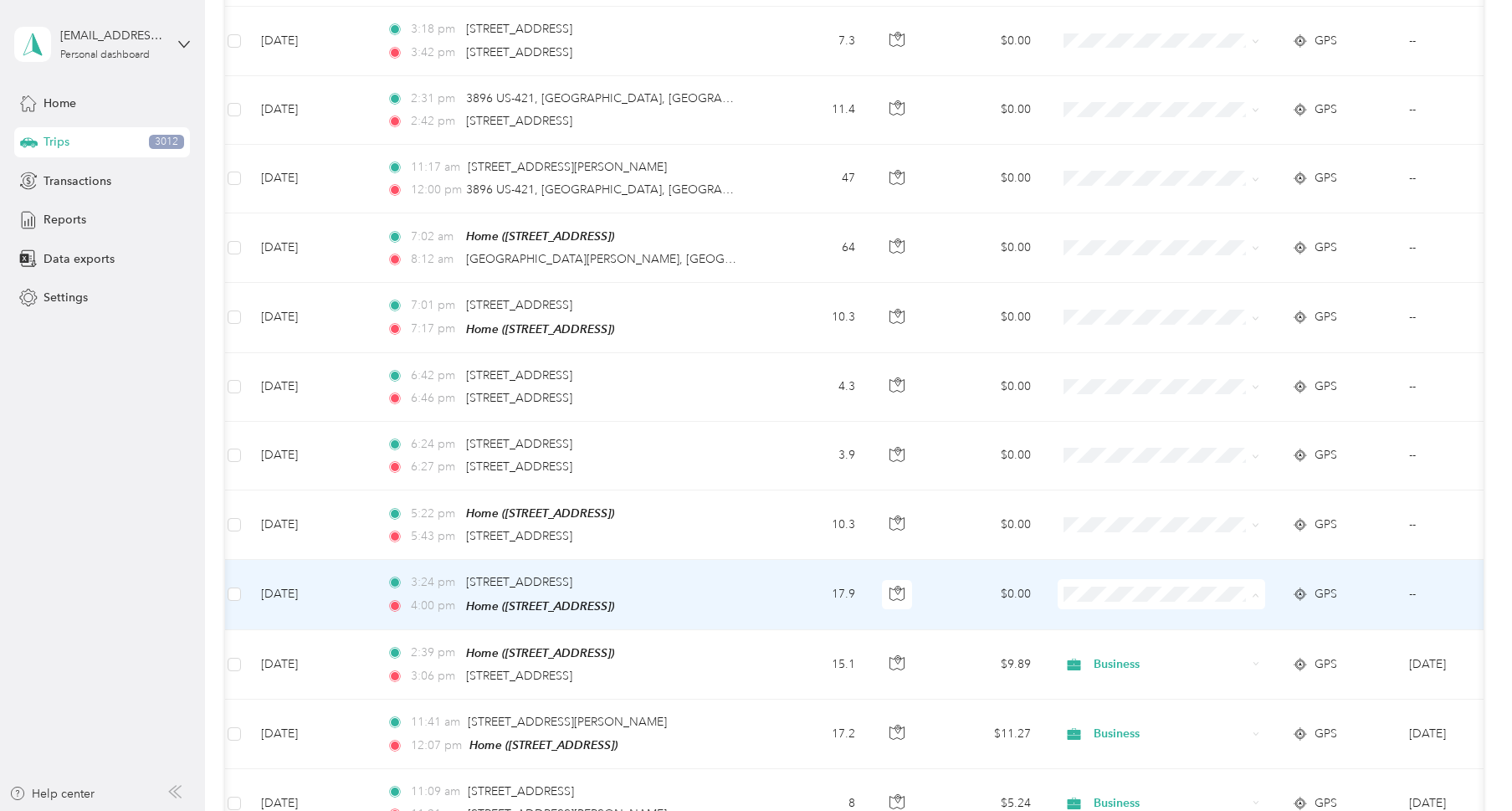
click at [1105, 618] on span "Business" at bounding box center [1176, 621] width 155 height 18
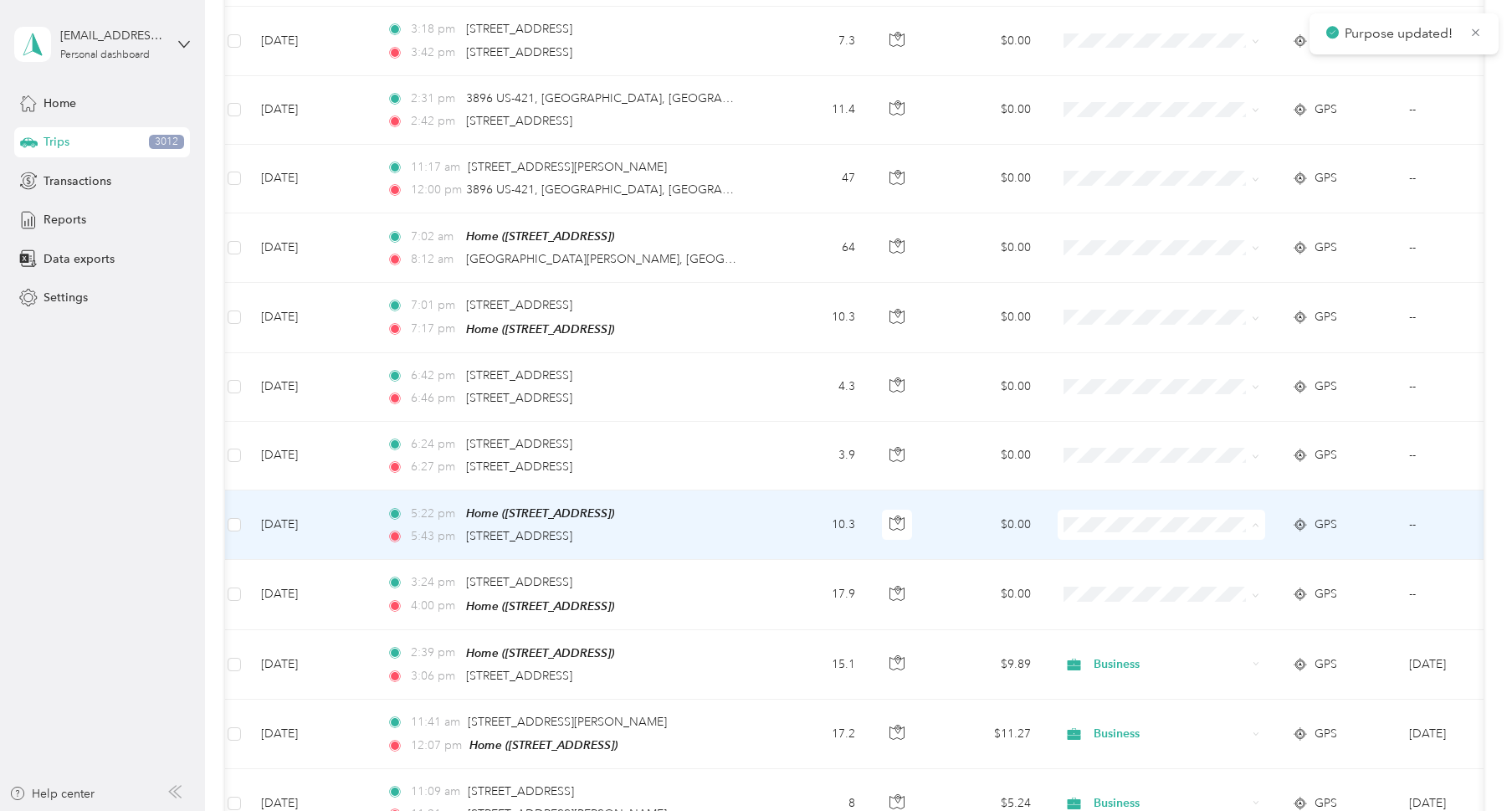
click at [1098, 547] on span "Business" at bounding box center [1161, 553] width 184 height 18
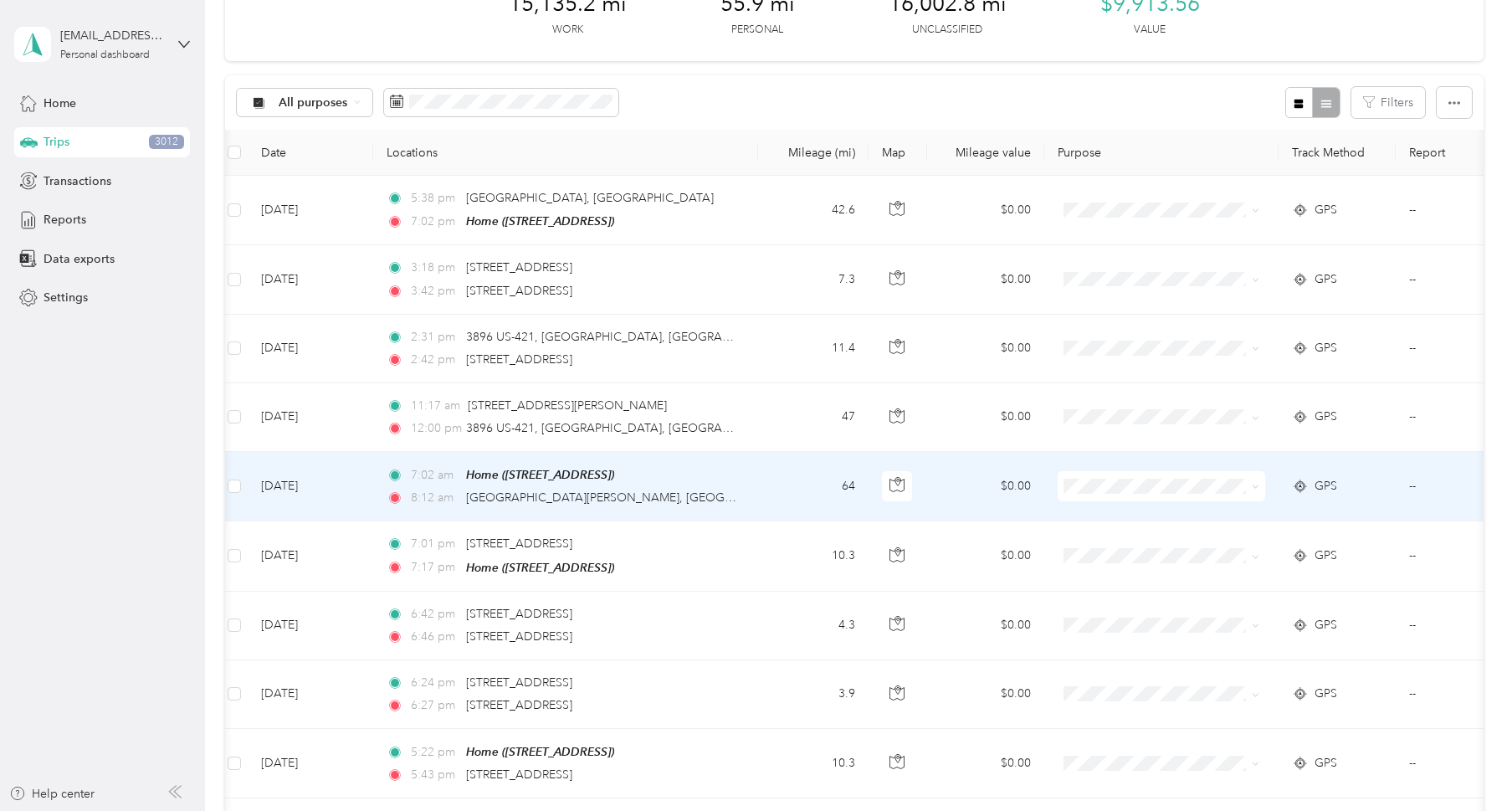
scroll to position [0, 3]
click at [1091, 516] on icon at bounding box center [1080, 516] width 21 height 14
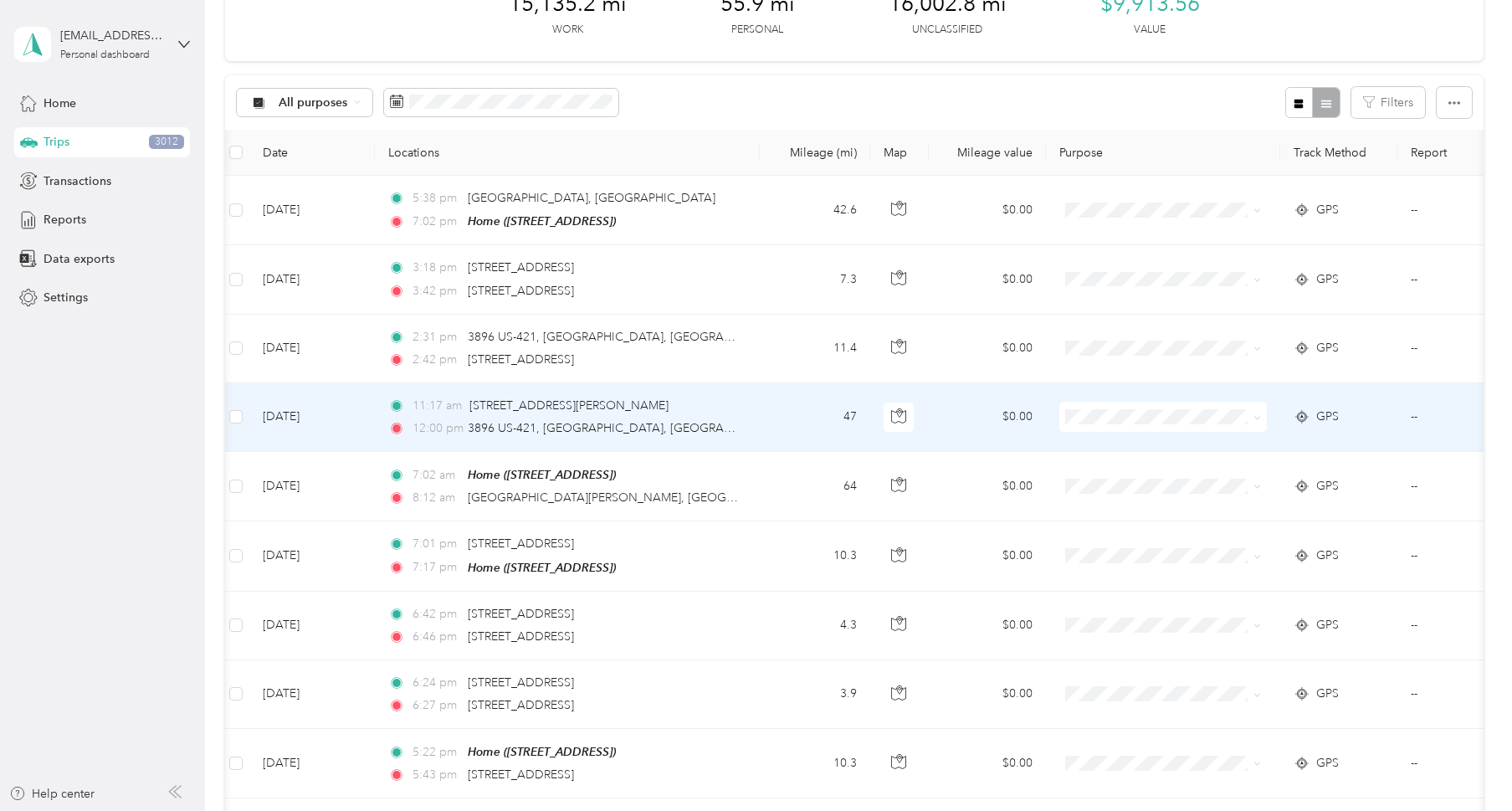
click at [1071, 423] on span at bounding box center [1163, 417] width 207 height 30
drag, startPoint x: 1087, startPoint y: 448, endPoint x: 1087, endPoint y: 394, distance: 54.0
click at [1087, 447] on icon at bounding box center [1082, 446] width 14 height 12
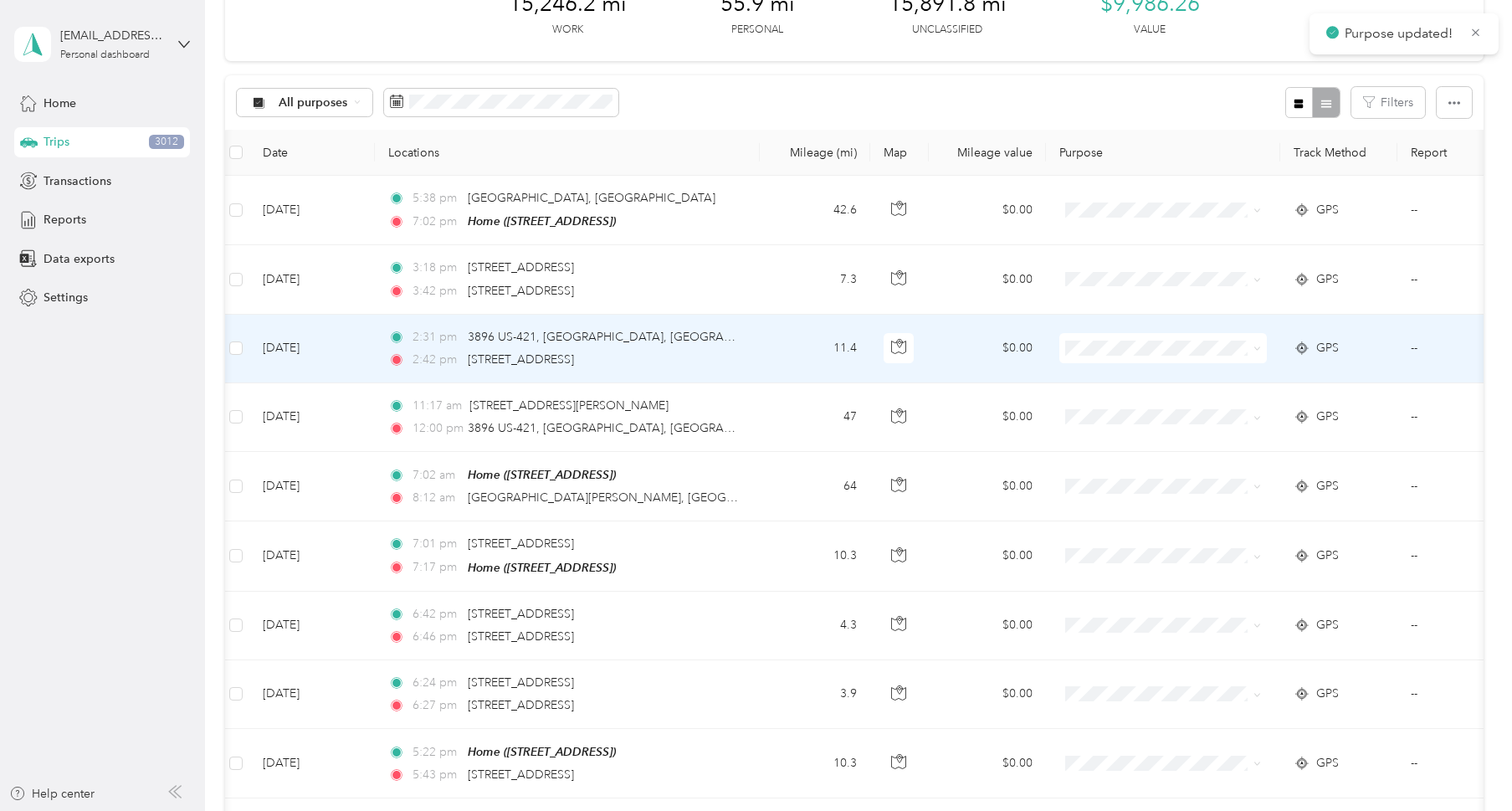
click at [1095, 371] on span "Business" at bounding box center [1162, 378] width 184 height 18
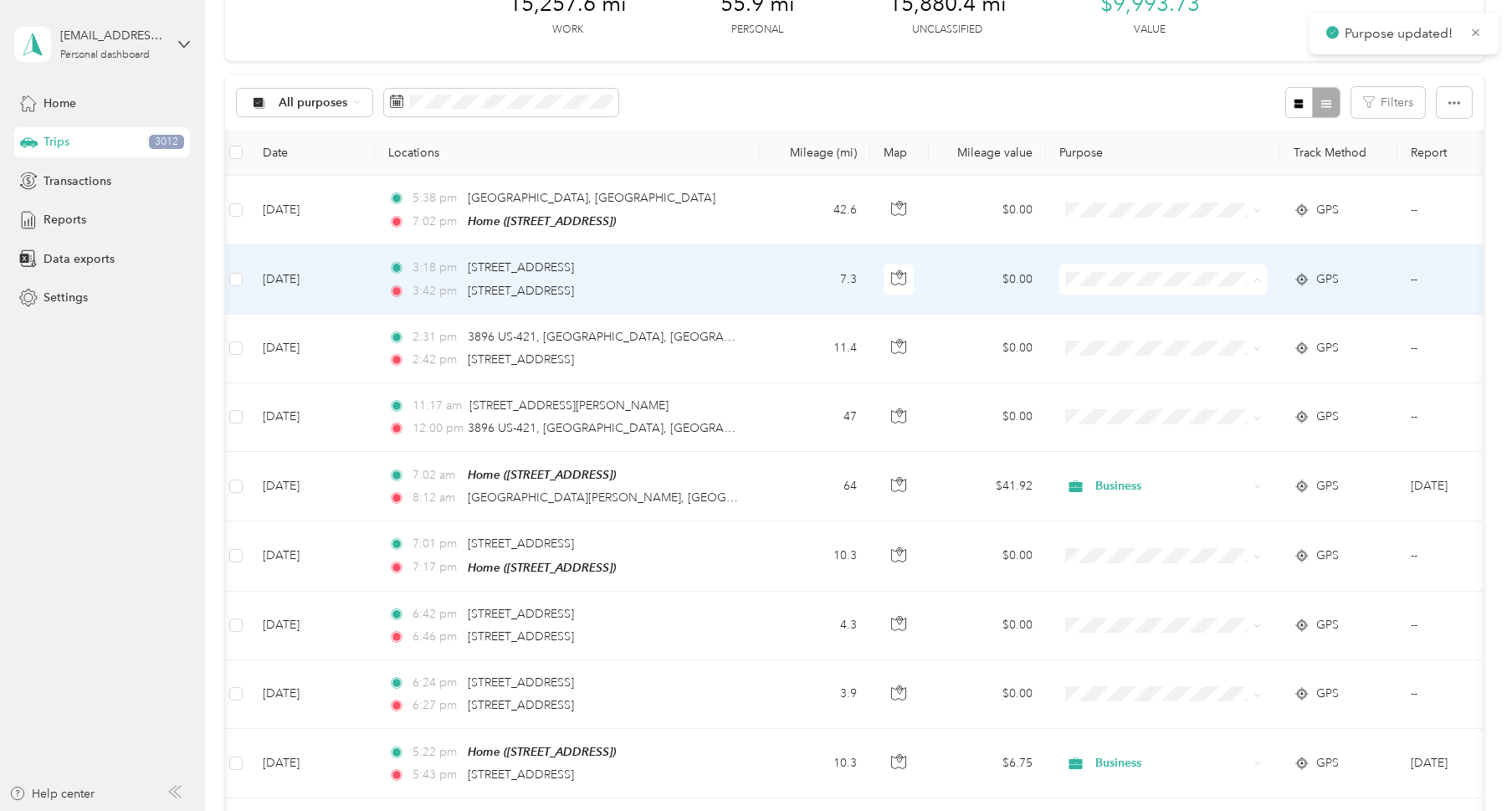
drag, startPoint x: 1087, startPoint y: 310, endPoint x: 1086, endPoint y: 252, distance: 58.0
click at [1087, 309] on icon at bounding box center [1082, 309] width 14 height 12
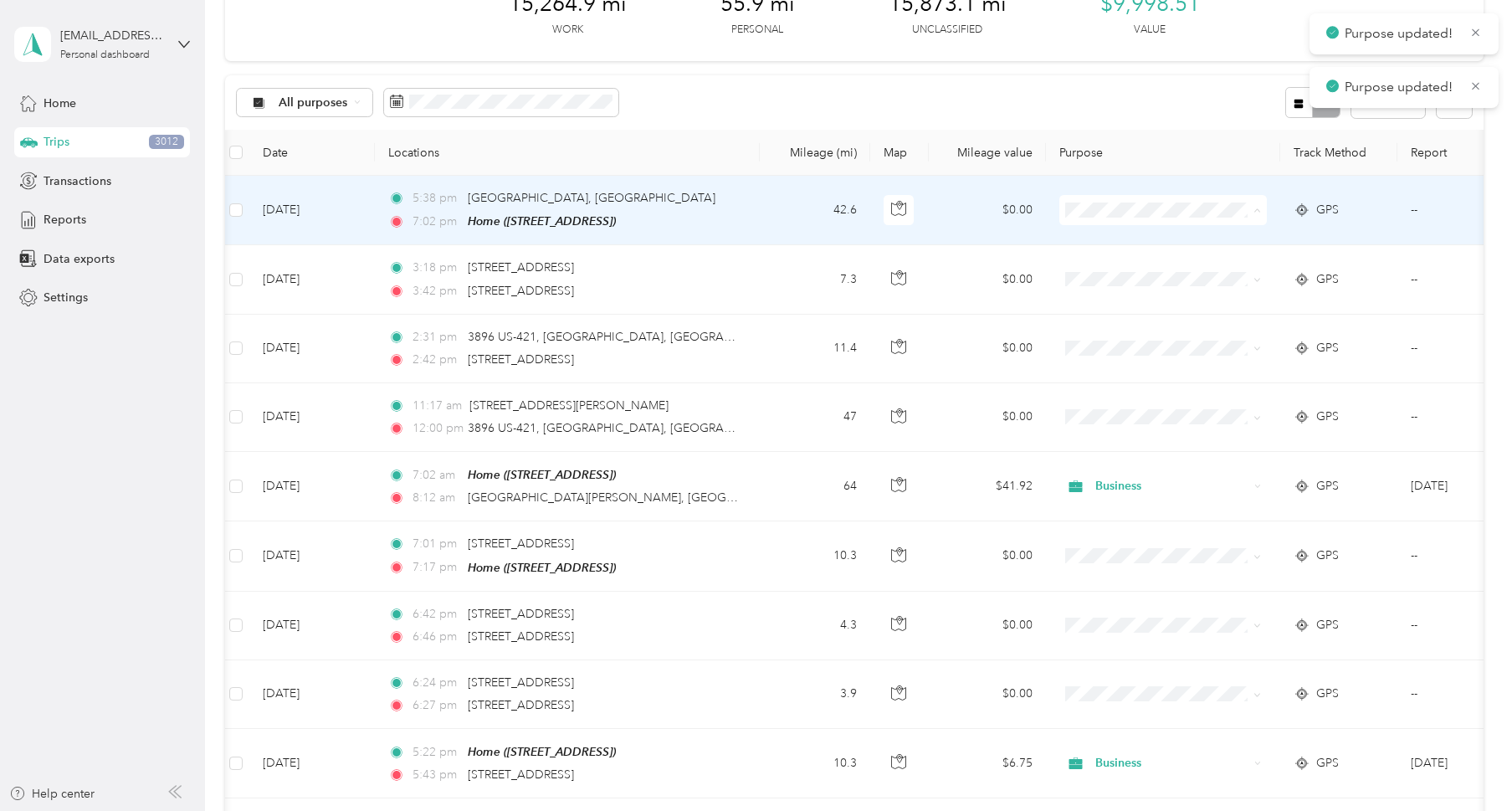
click at [1098, 238] on span "Business" at bounding box center [1162, 241] width 184 height 18
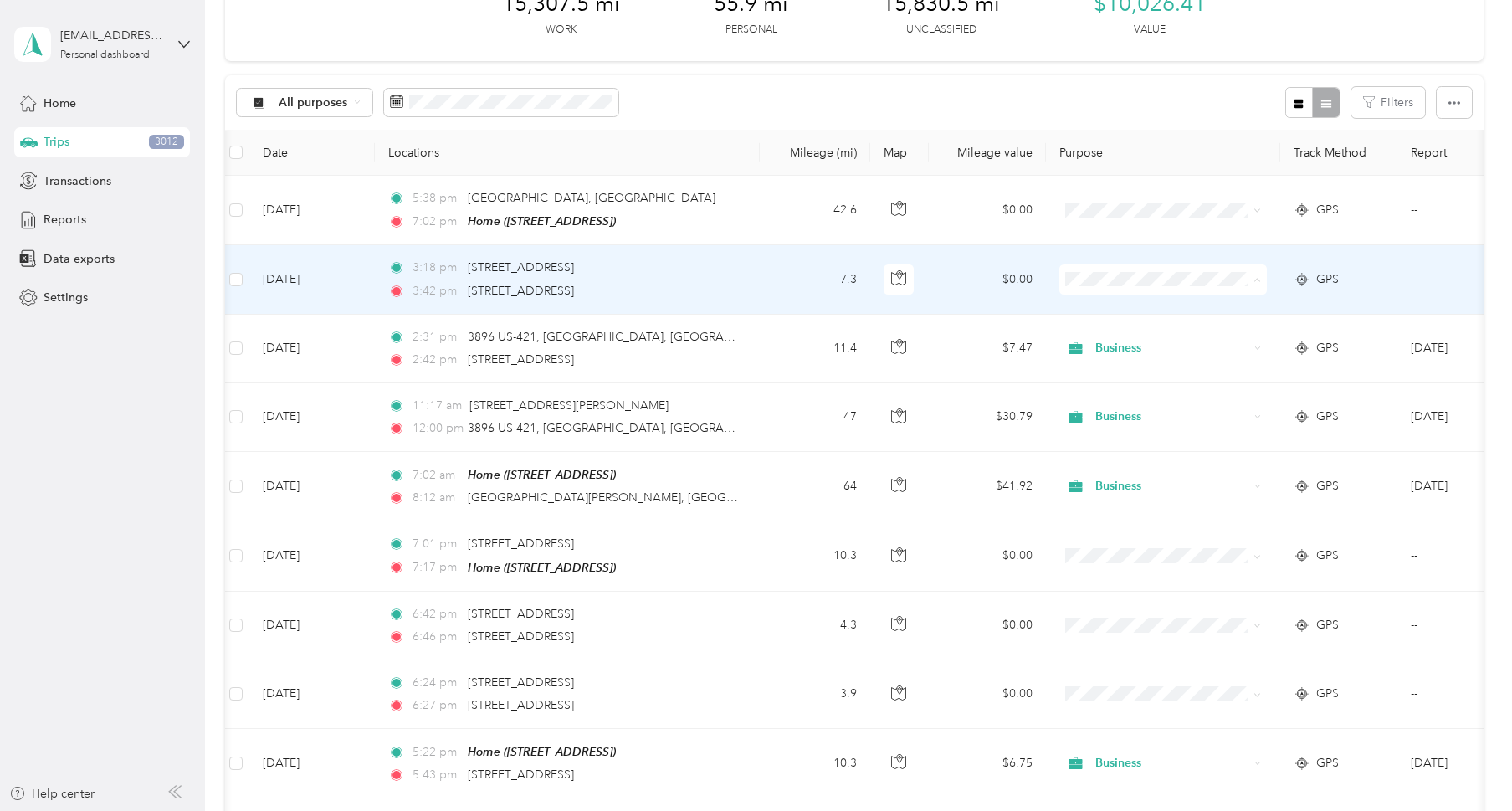
click at [1102, 337] on span "Personal" at bounding box center [1178, 339] width 155 height 18
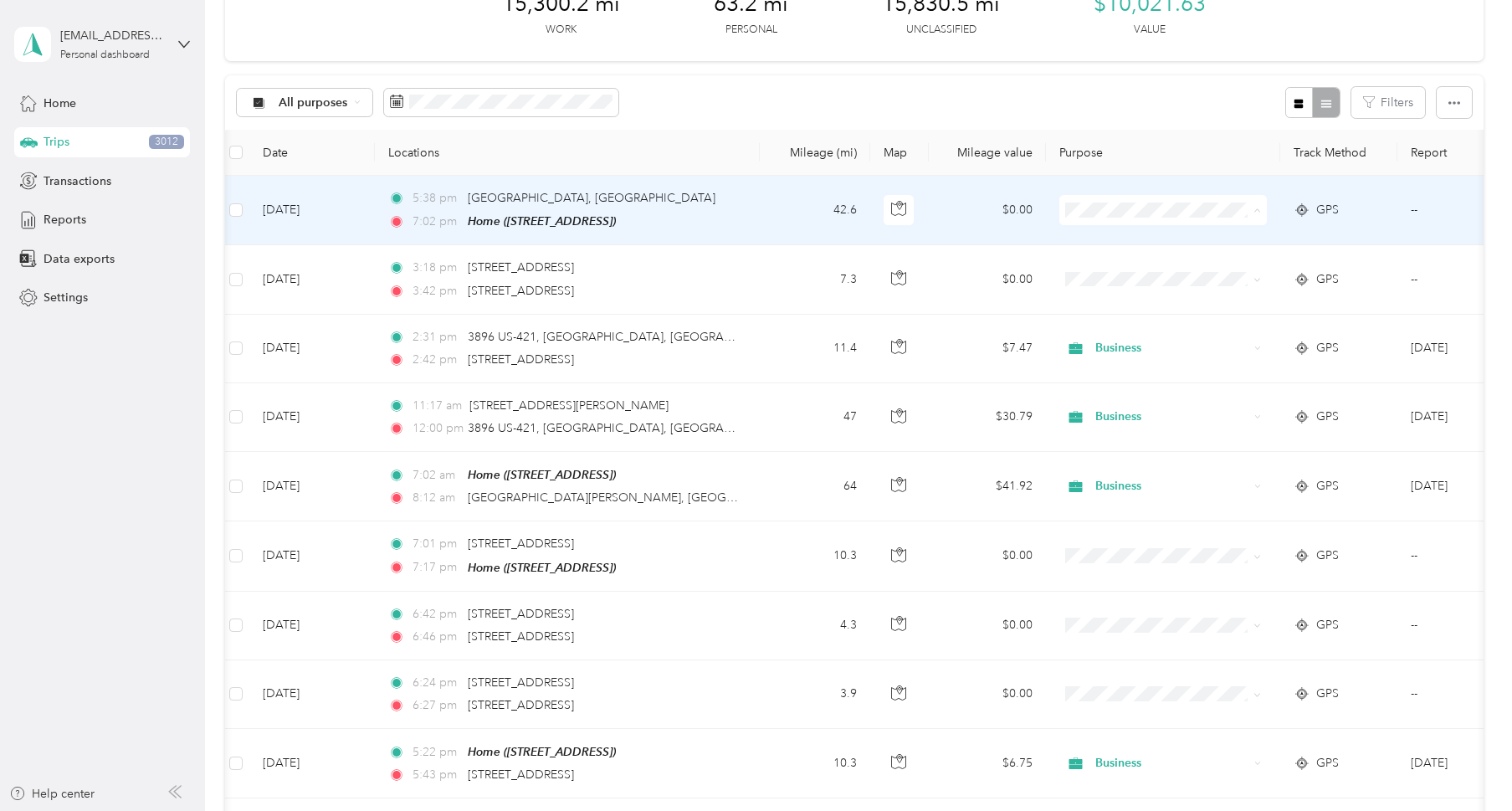
click at [1098, 238] on span "Business" at bounding box center [1162, 241] width 184 height 18
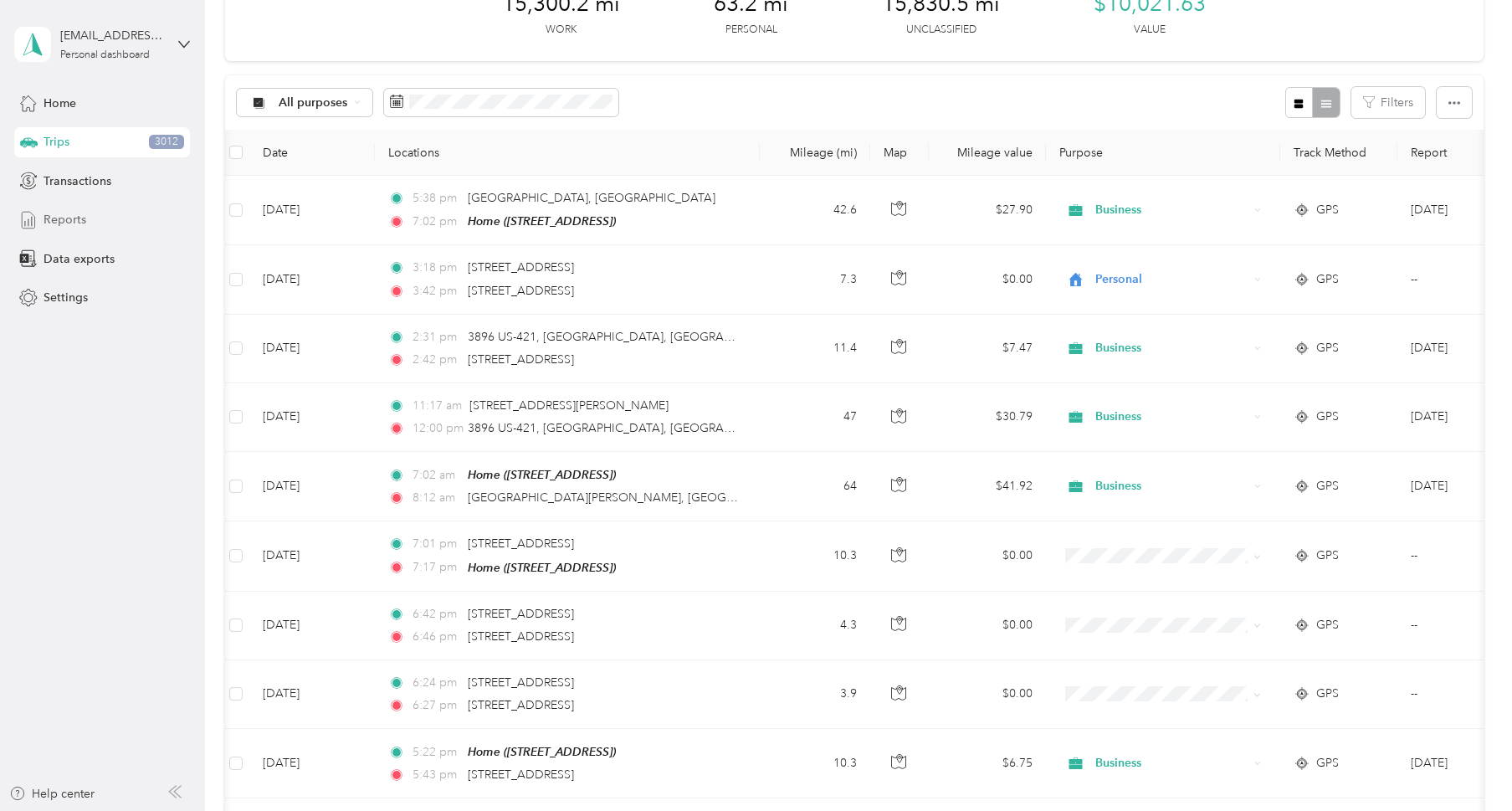
click at [87, 226] on div "Reports" at bounding box center [102, 220] width 176 height 30
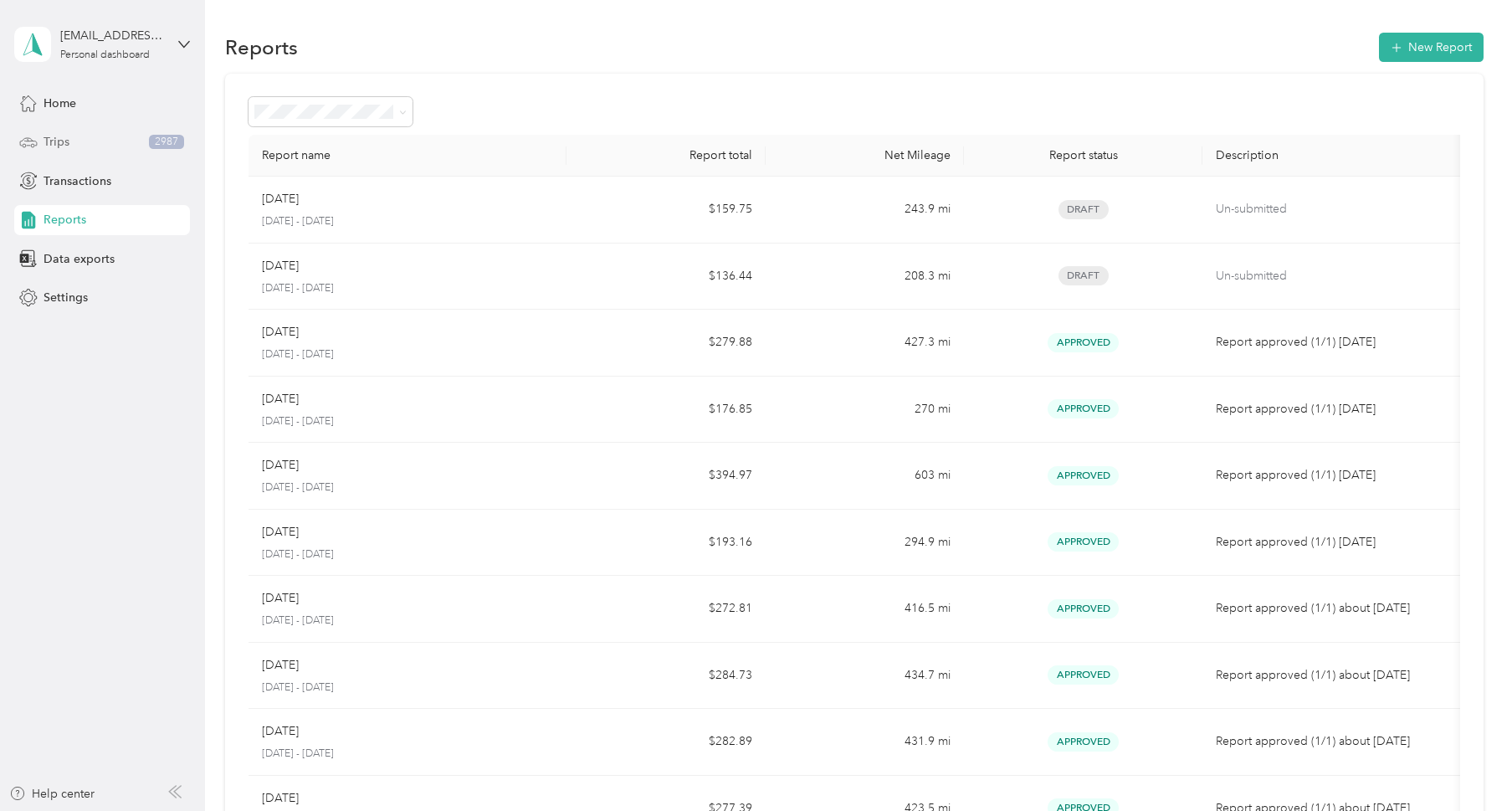
click at [70, 137] on div "Trips 2987" at bounding box center [102, 142] width 176 height 30
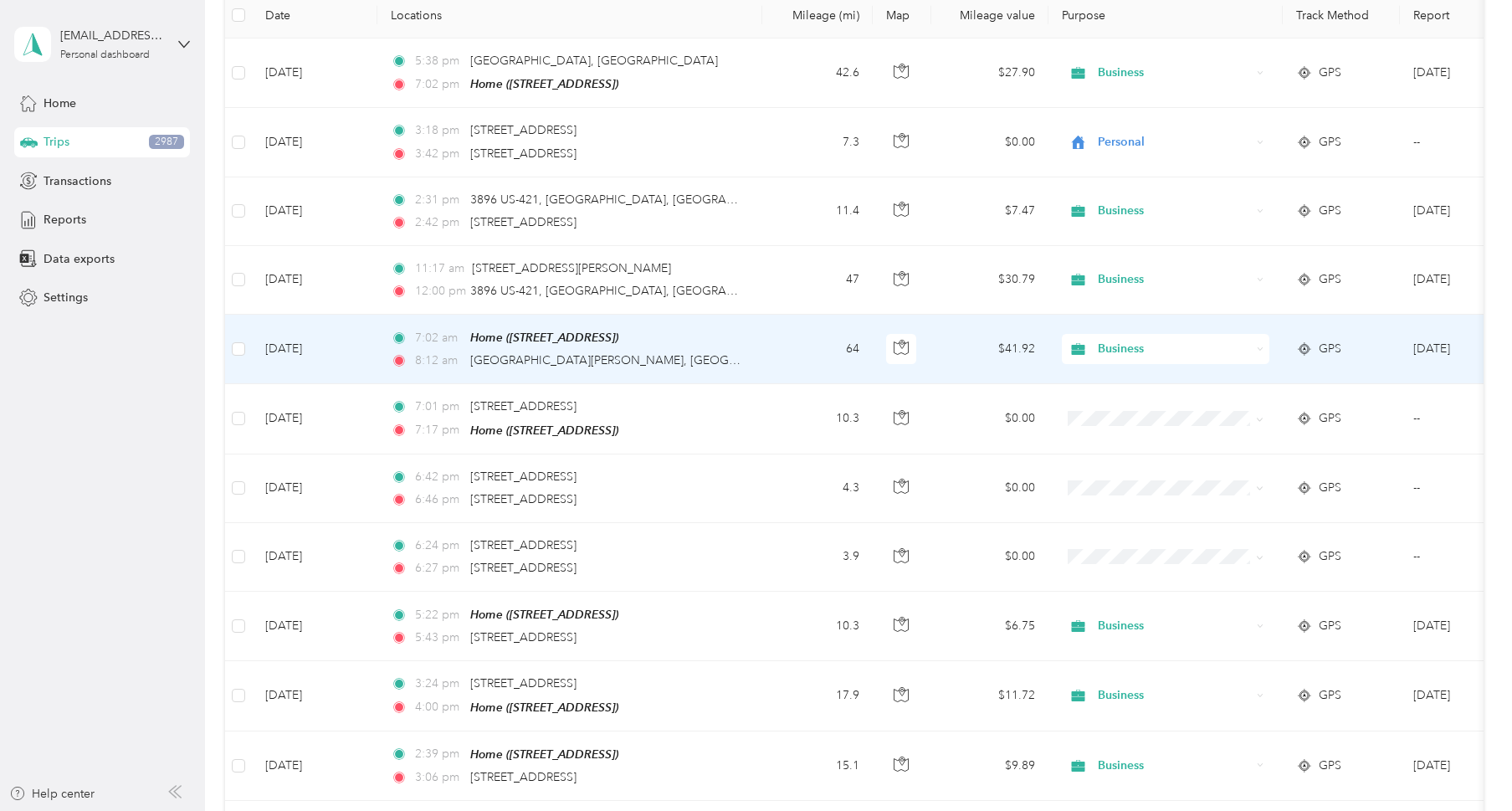
scroll to position [244, 0]
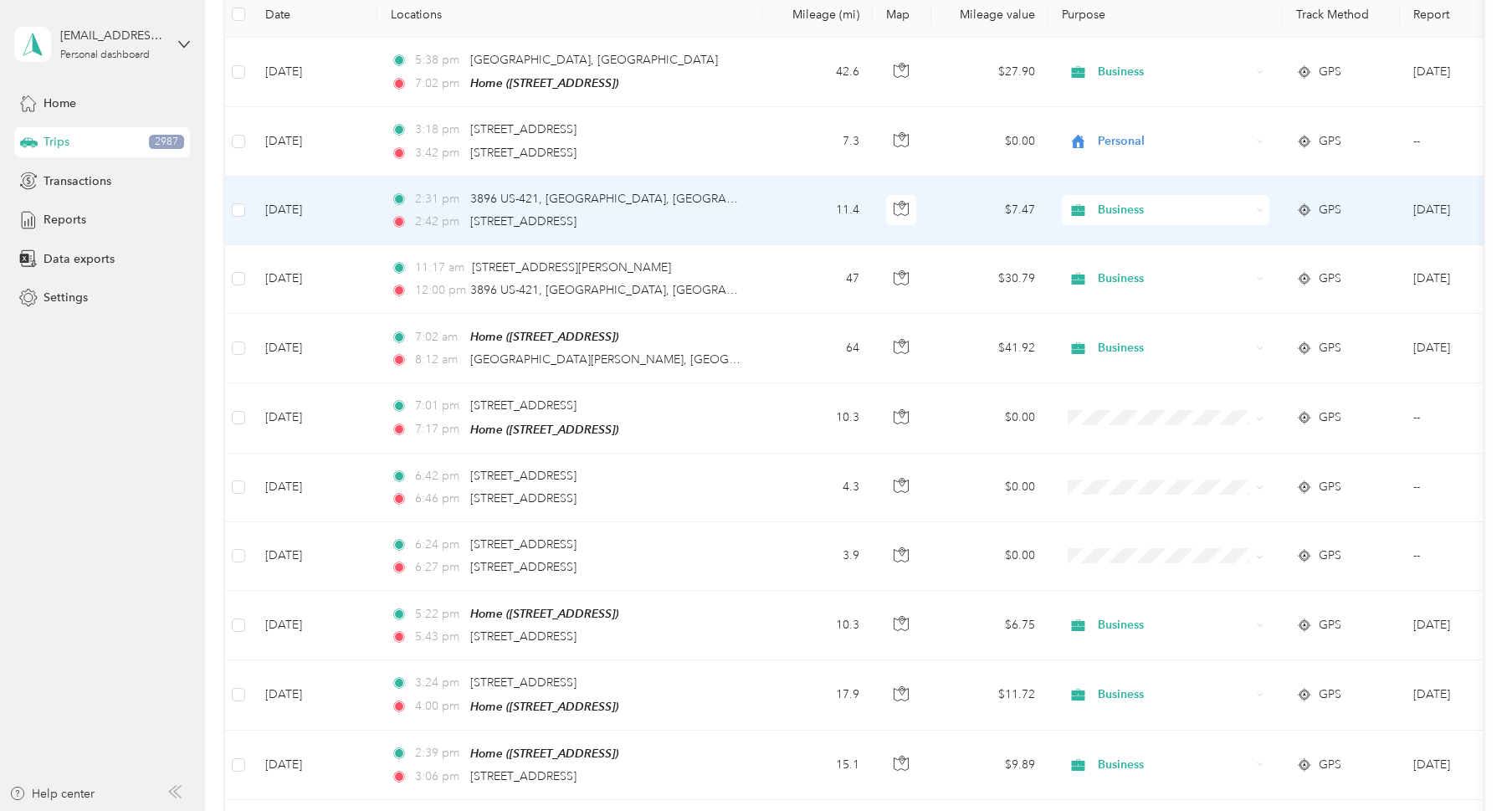
click at [1117, 208] on span "Business" at bounding box center [1174, 209] width 153 height 19
click at [1114, 271] on span "Personal" at bounding box center [1180, 269] width 155 height 18
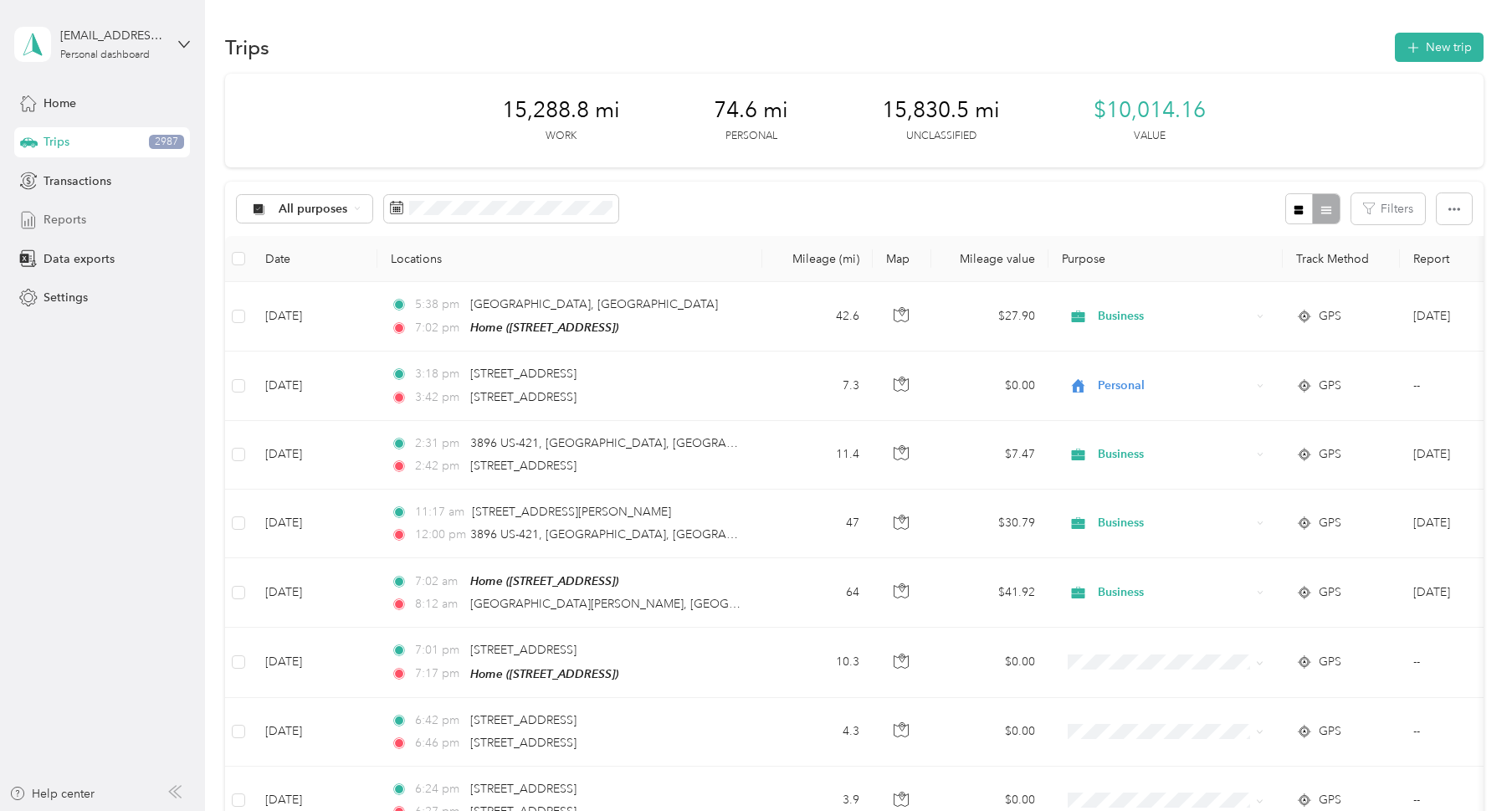
scroll to position [0, 0]
click at [119, 222] on div "Reports" at bounding box center [102, 220] width 176 height 30
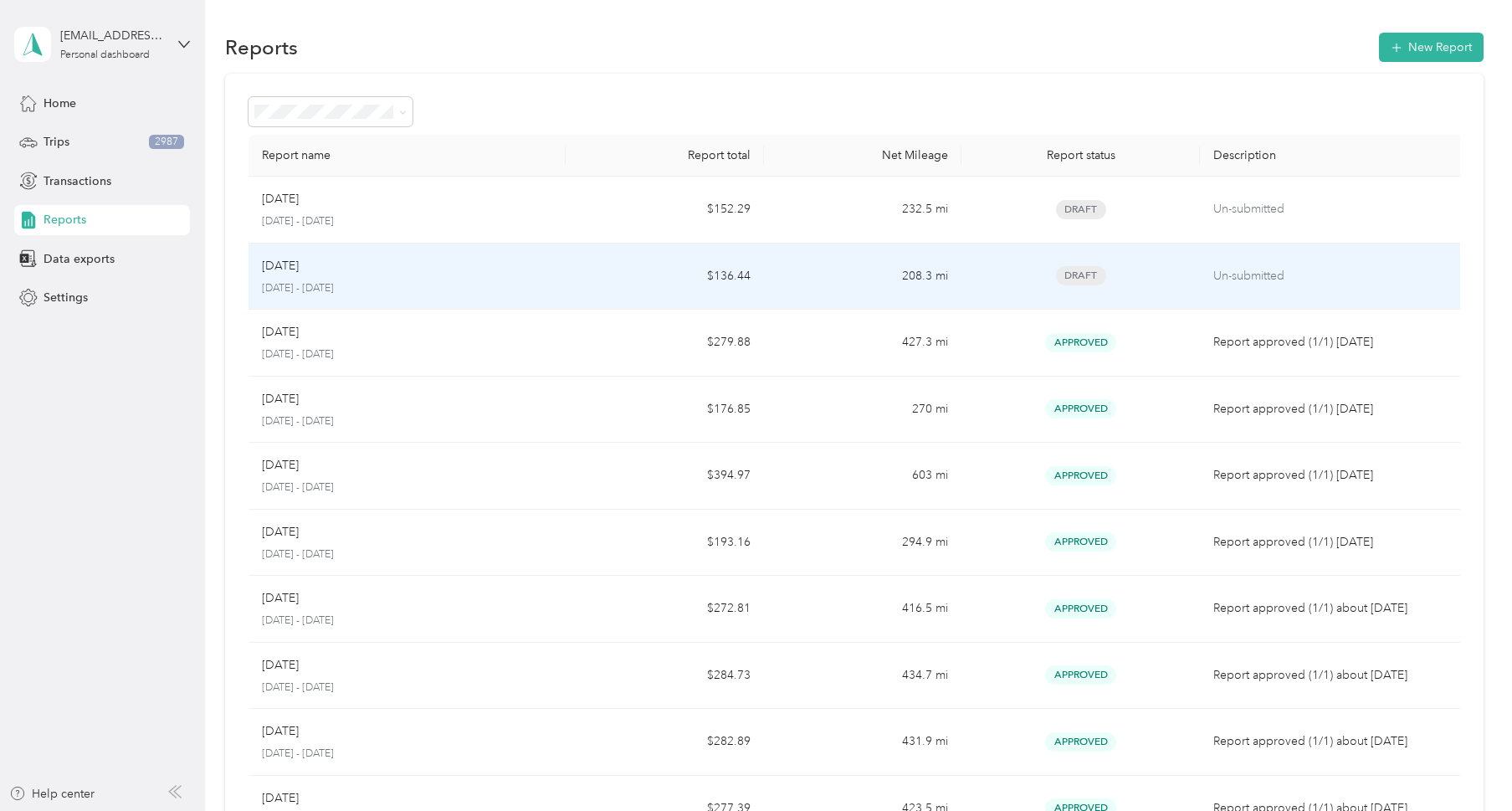
click at [1230, 267] on p "Un-submitted" at bounding box center [1331, 276] width 238 height 19
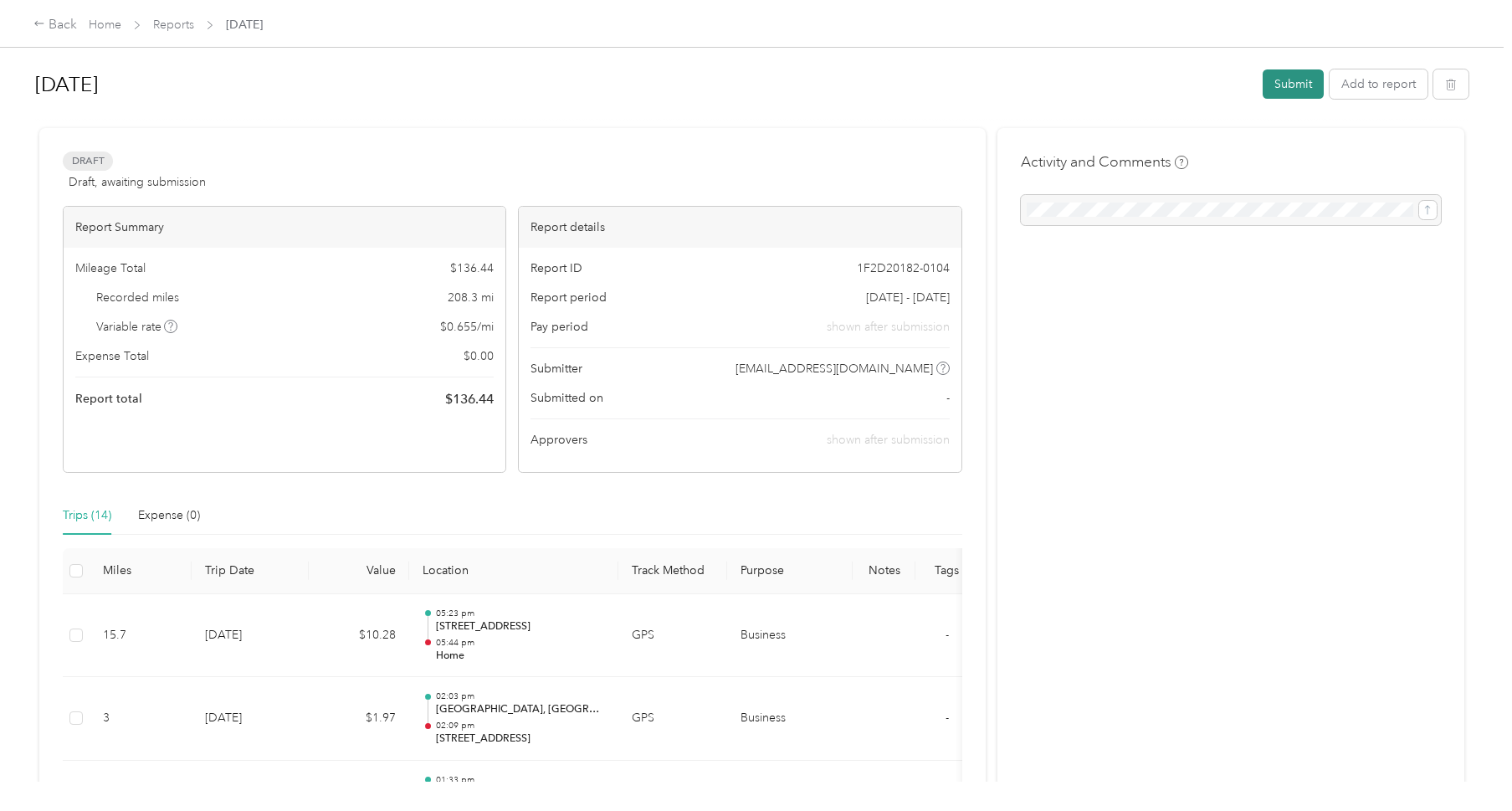
click at [1289, 80] on button "Submit" at bounding box center [1293, 84] width 61 height 30
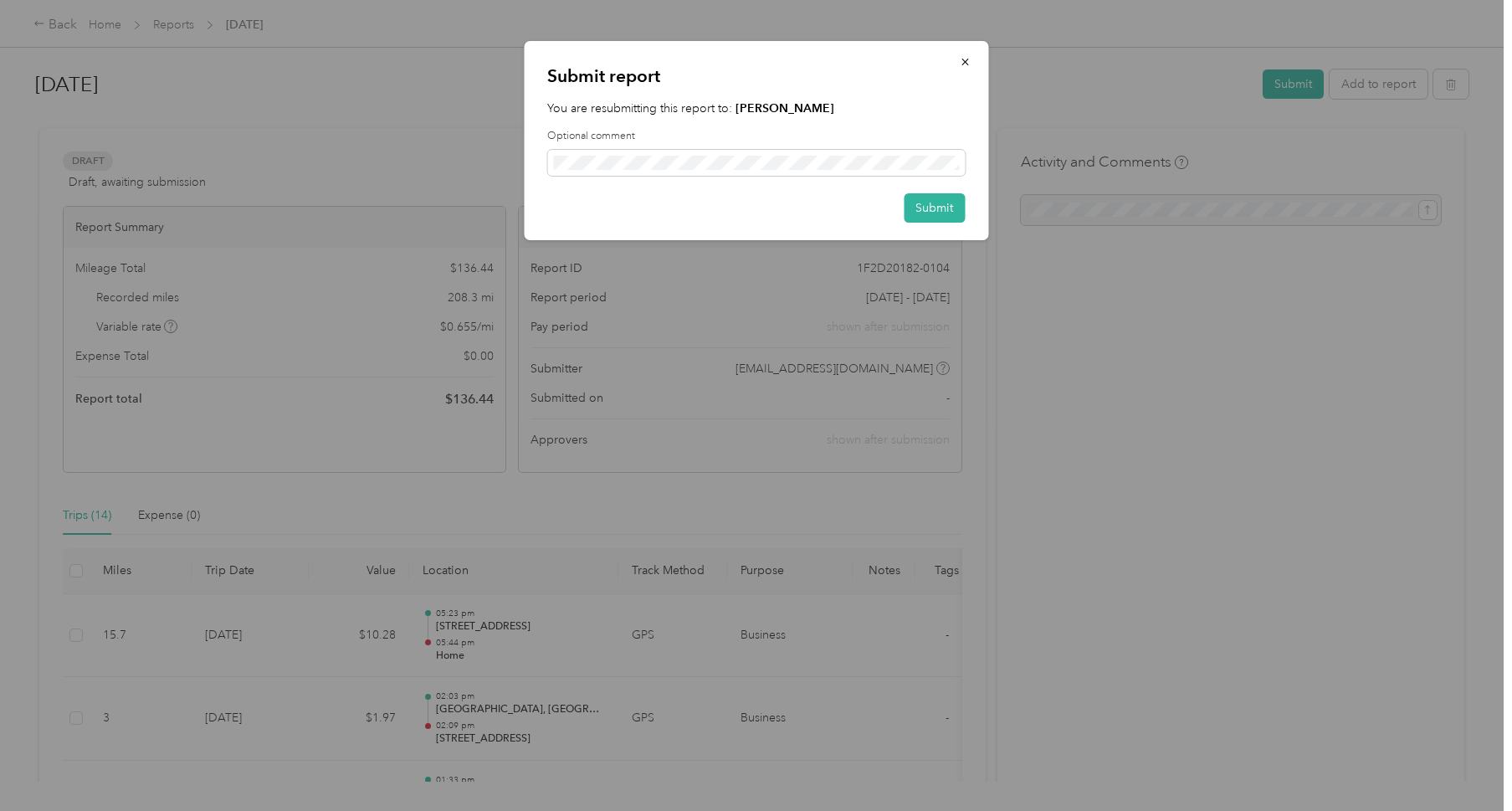
drag, startPoint x: 940, startPoint y: 204, endPoint x: 773, endPoint y: 179, distance: 168.9
click at [939, 204] on button "Submit" at bounding box center [934, 208] width 61 height 30
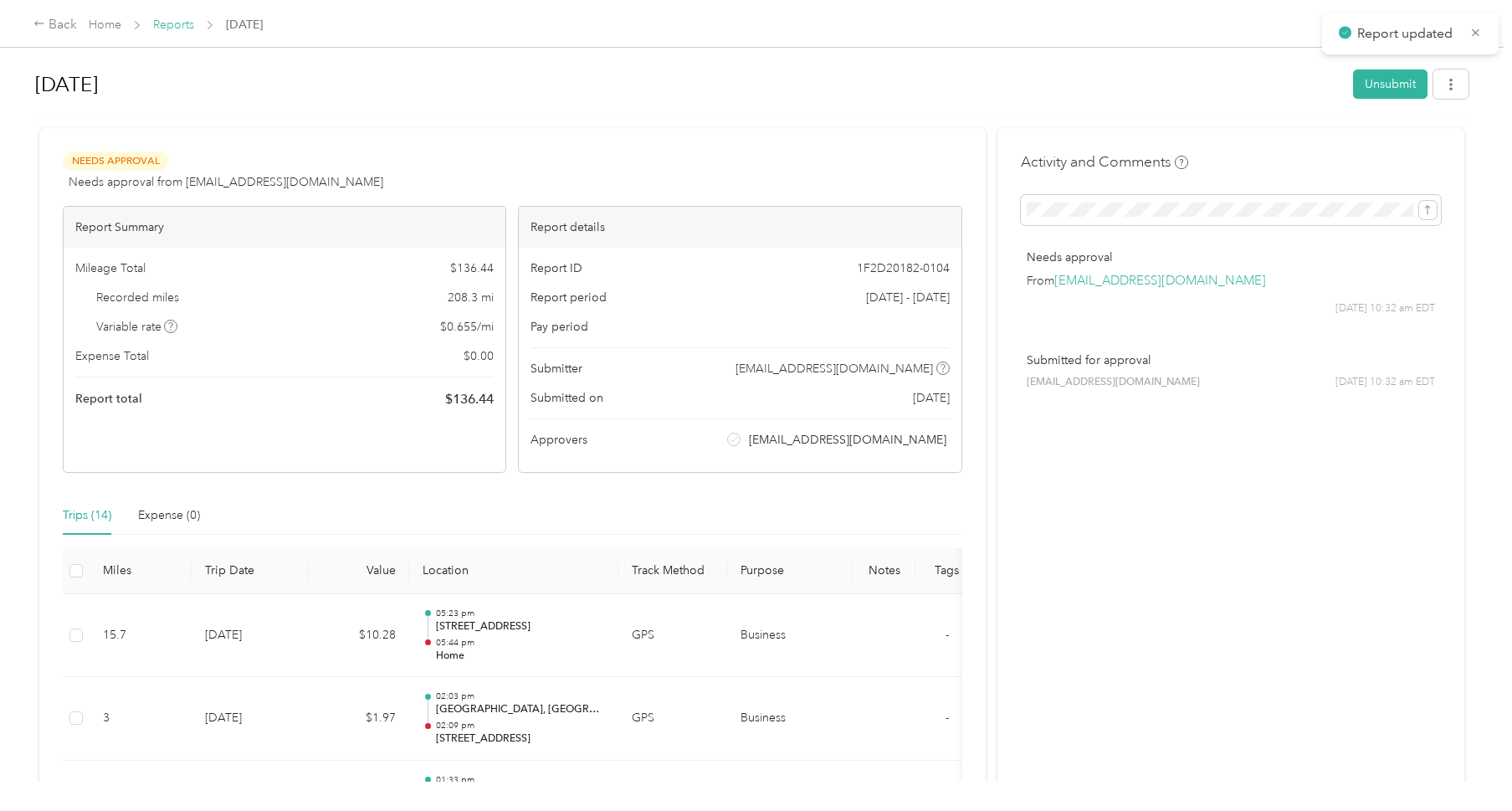
click at [189, 32] on link "Reports" at bounding box center [174, 25] width 41 height 14
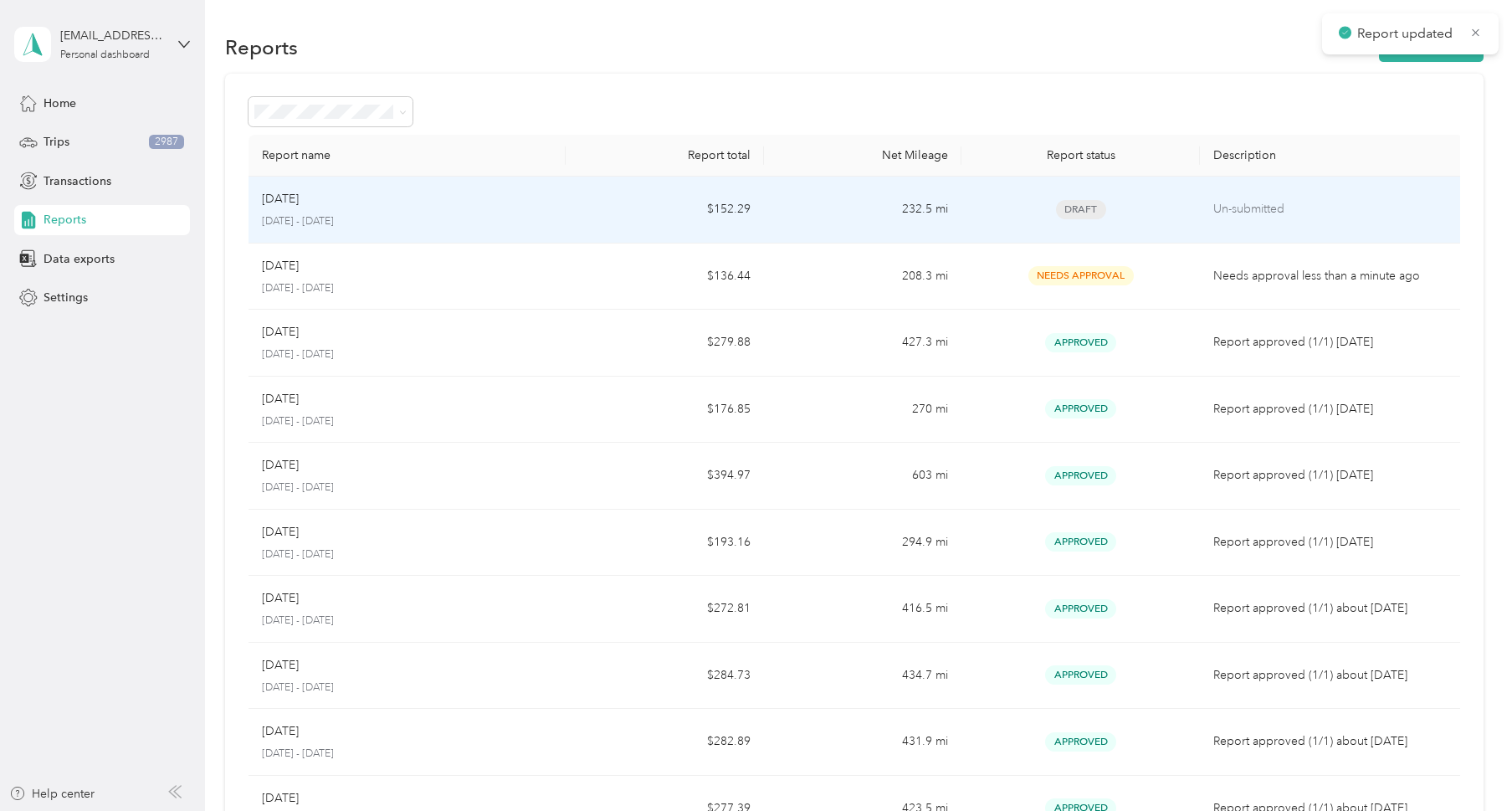
click at [1131, 211] on div "Draft" at bounding box center [1079, 208] width 210 height 19
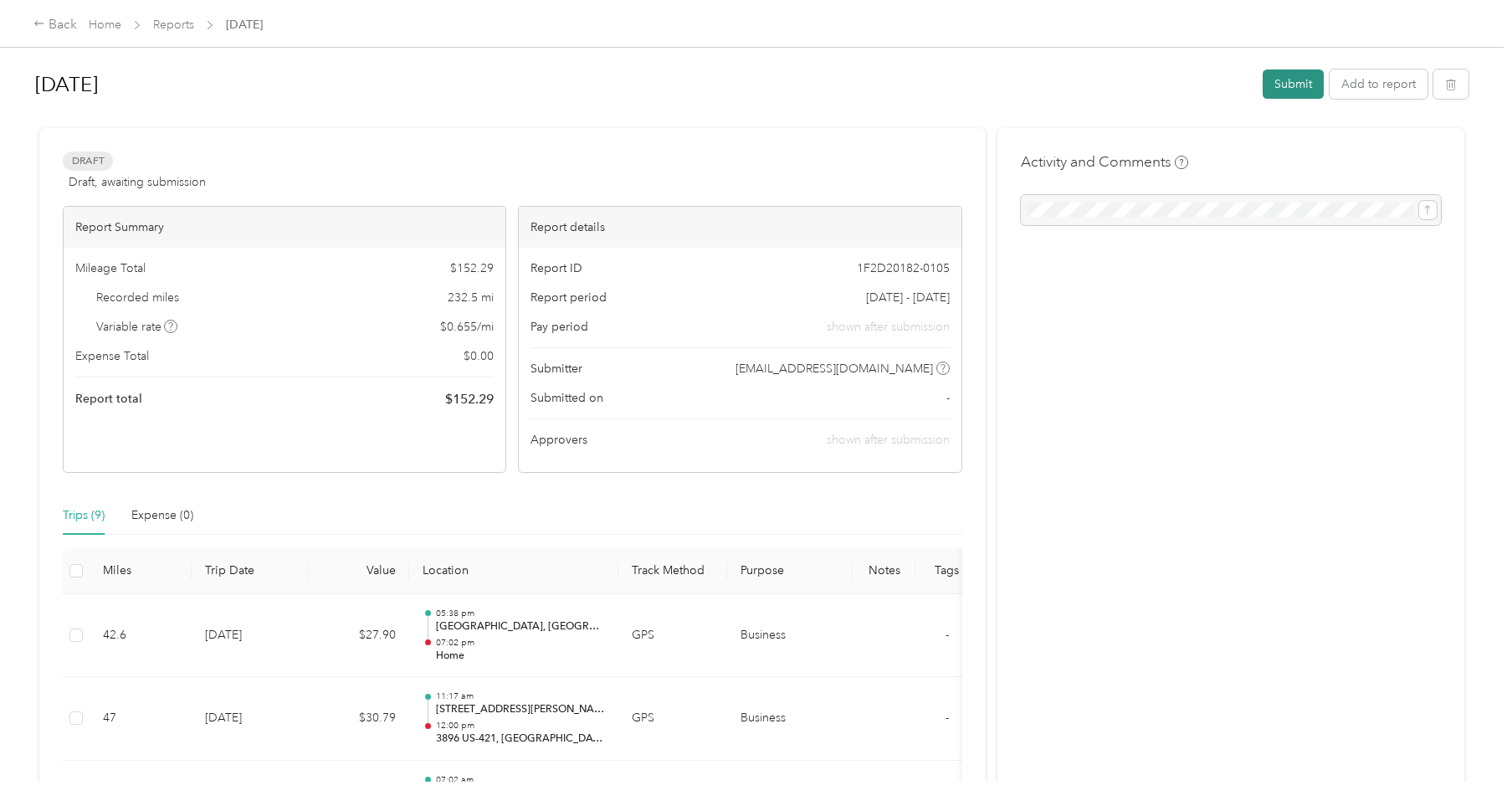
click at [1307, 83] on button "Submit" at bounding box center [1293, 84] width 61 height 30
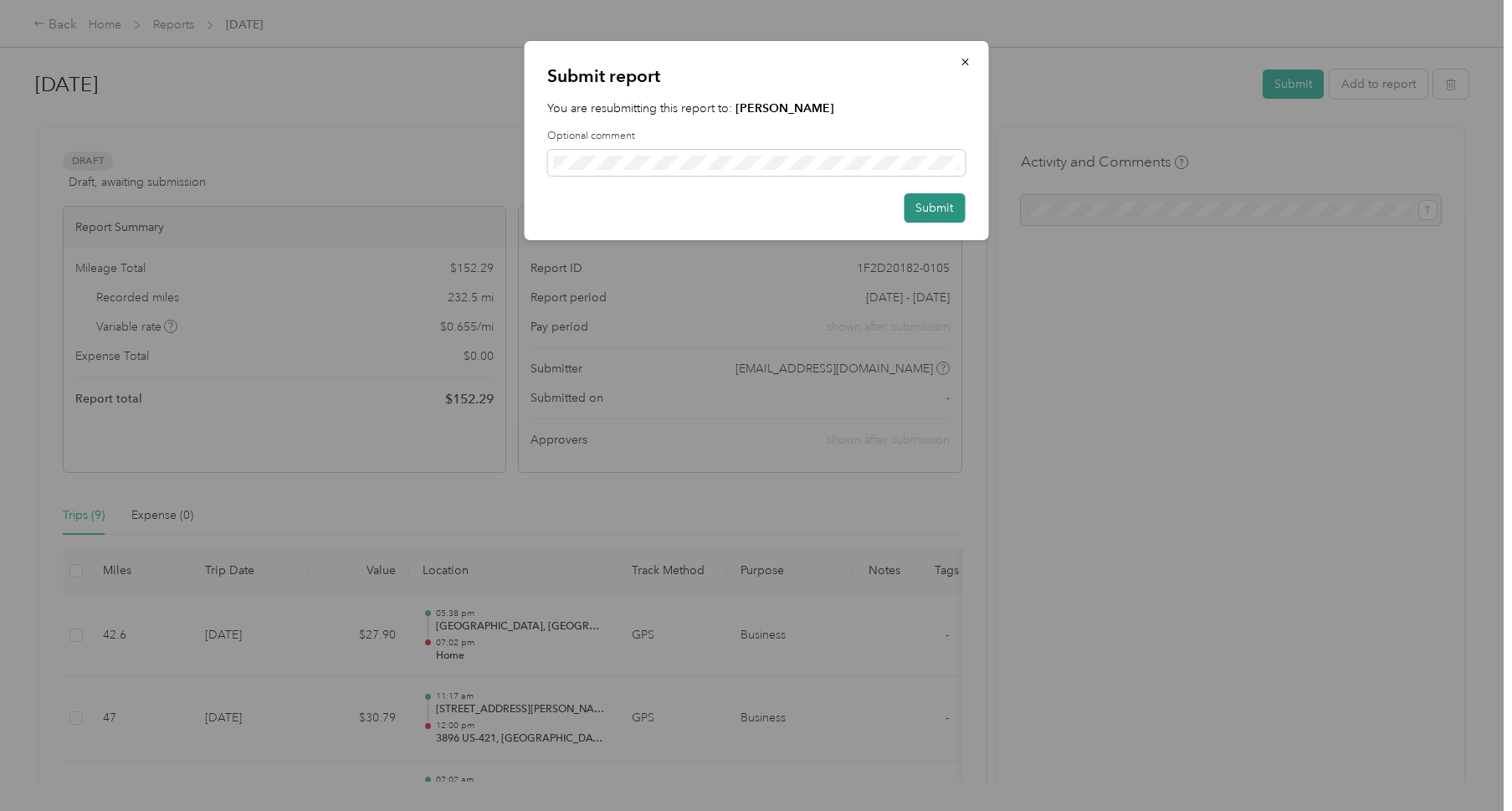
click at [935, 209] on button "Submit" at bounding box center [934, 208] width 61 height 30
